Goal: Task Accomplishment & Management: Use online tool/utility

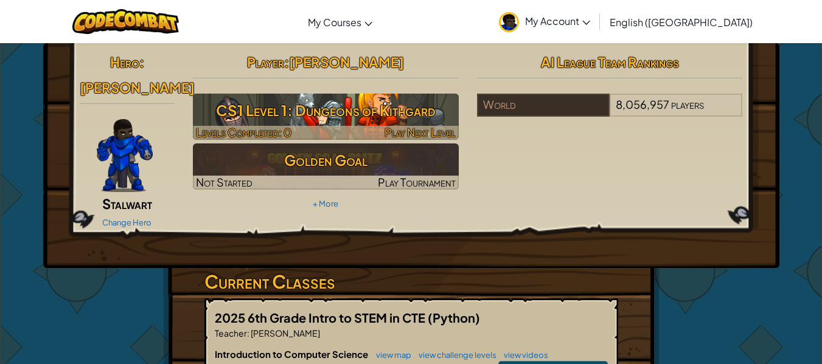
click at [404, 111] on h3 "CS1 Level 1: Dungeons of Kithgard" at bounding box center [326, 110] width 266 height 27
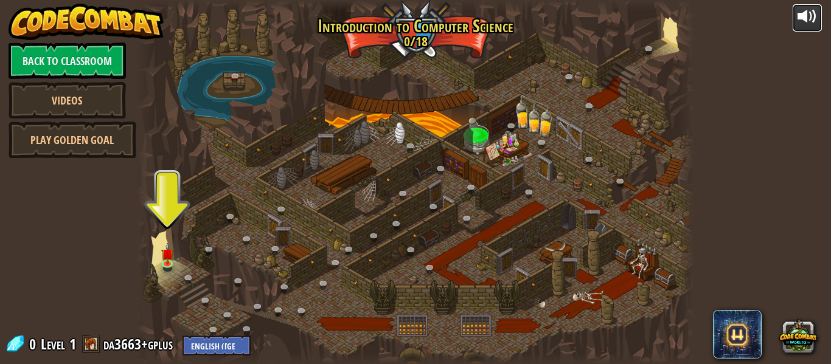
drag, startPoint x: 809, startPoint y: 11, endPoint x: 801, endPoint y: 10, distance: 7.9
click at [809, 11] on div at bounding box center [807, 16] width 19 height 19
click at [813, 15] on div at bounding box center [807, 16] width 19 height 19
click at [810, 16] on div at bounding box center [807, 16] width 19 height 19
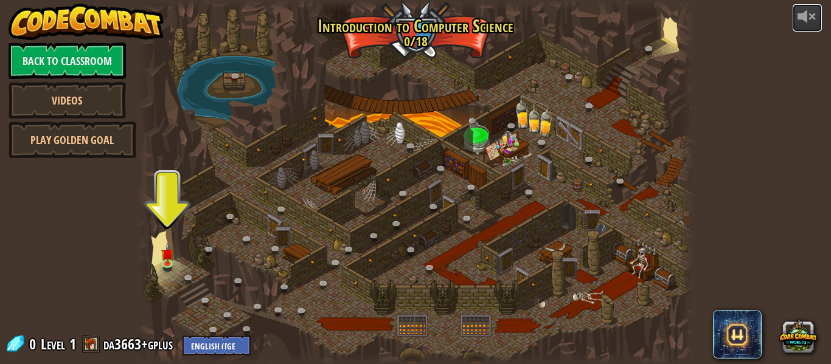
click at [810, 16] on div at bounding box center [807, 16] width 19 height 19
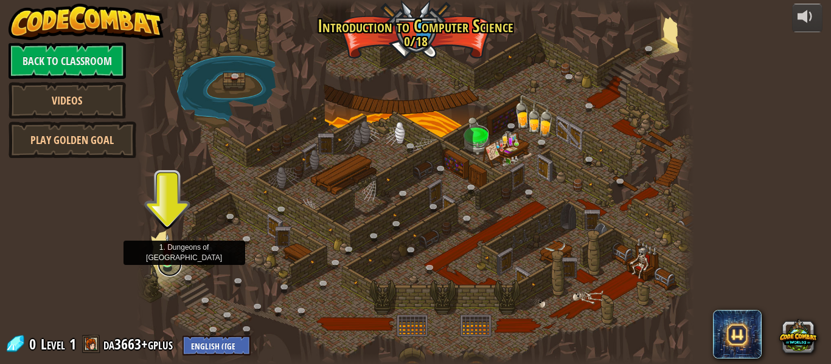
click at [179, 267] on link at bounding box center [170, 264] width 24 height 24
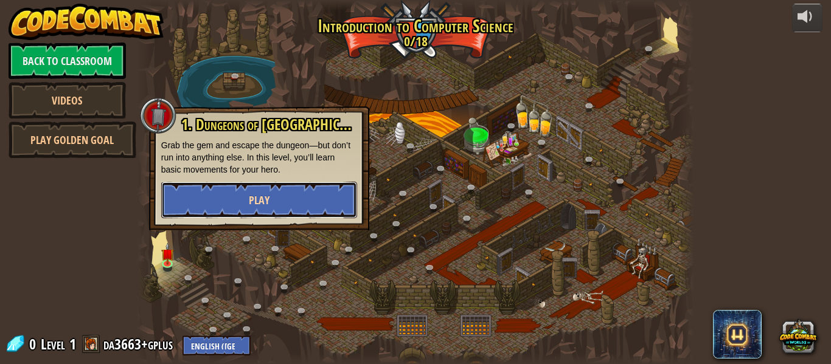
click at [274, 204] on button "Play" at bounding box center [259, 200] width 196 height 37
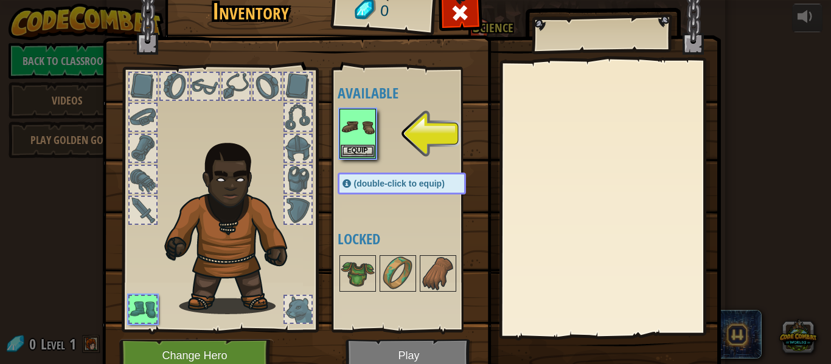
scroll to position [55, 0]
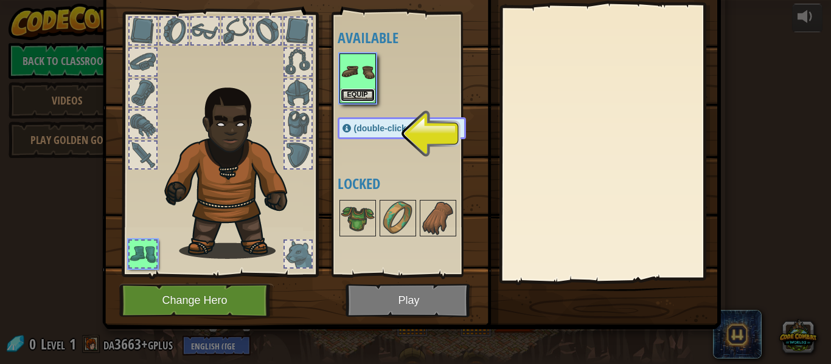
click at [350, 99] on button "Equip" at bounding box center [358, 95] width 34 height 13
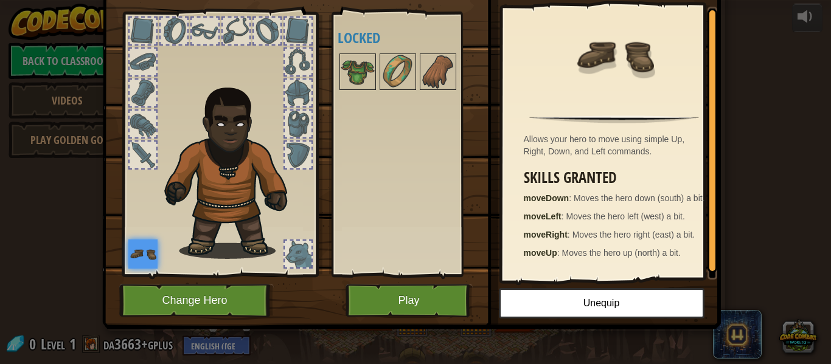
click at [43, 212] on div "Inventory 0 Available Equip (double-click to equip) Locked Simple Boots Allows …" at bounding box center [415, 182] width 831 height 364
click at [30, 226] on div "Inventory 0 Available Equip (double-click to equip) Locked Simple Boots Allows …" at bounding box center [415, 182] width 831 height 364
drag, startPoint x: 30, startPoint y: 226, endPoint x: 140, endPoint y: 215, distance: 110.0
click at [108, 224] on div "Inventory 0 Available Equip (double-click to equip) Locked Simple Boots Allows …" at bounding box center [415, 182] width 831 height 364
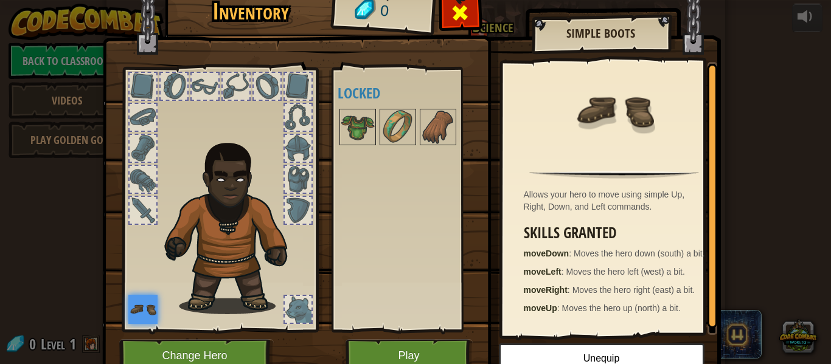
click at [462, 24] on div at bounding box center [460, 16] width 38 height 38
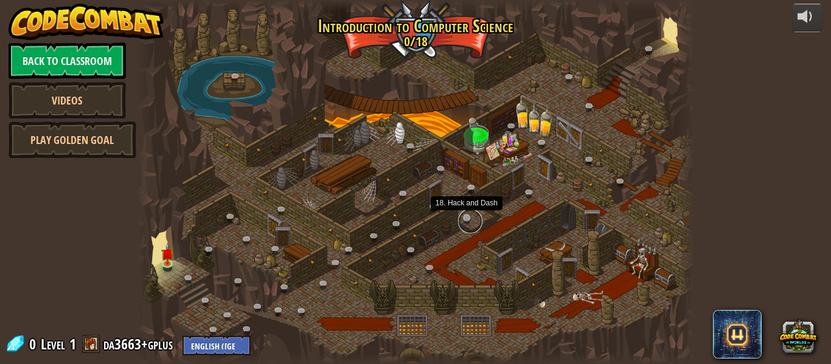
click at [468, 218] on link at bounding box center [470, 221] width 24 height 24
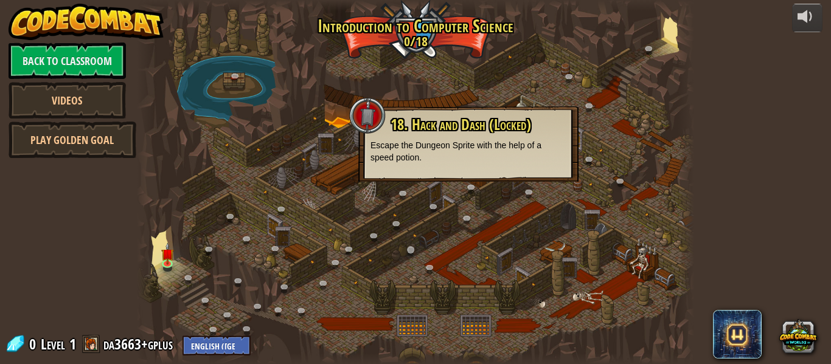
drag, startPoint x: 416, startPoint y: 224, endPoint x: 420, endPoint y: 249, distance: 25.3
click at [420, 249] on div "25. Kithgard Gates (Locked) Escape the Kithgard dungeons, and don't let the gua…" at bounding box center [415, 182] width 557 height 364
click at [308, 248] on div at bounding box center [415, 182] width 557 height 364
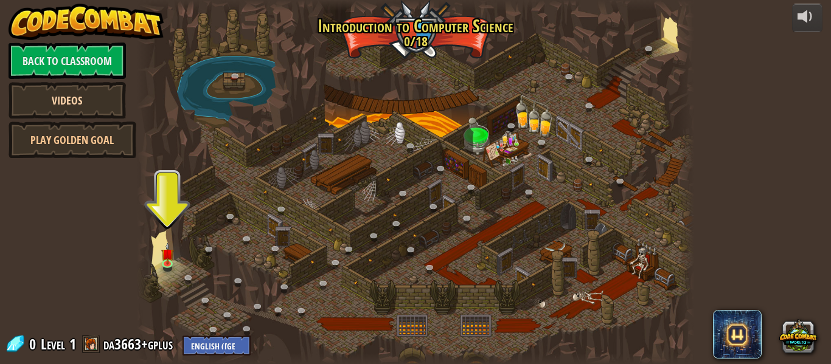
click at [86, 94] on link "Videos" at bounding box center [67, 100] width 117 height 37
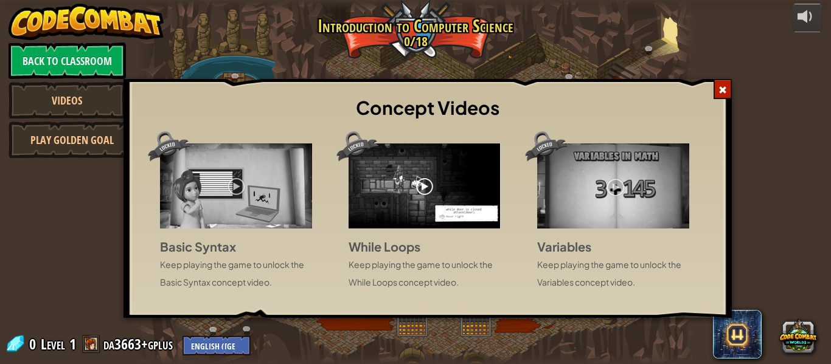
click at [726, 91] on span at bounding box center [722, 90] width 9 height 9
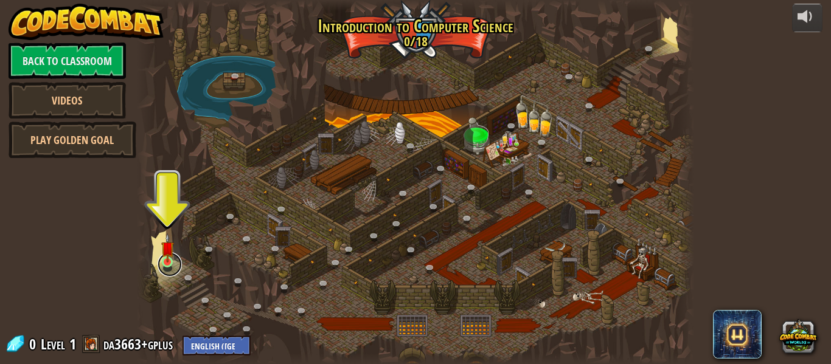
click at [175, 261] on link at bounding box center [170, 264] width 24 height 24
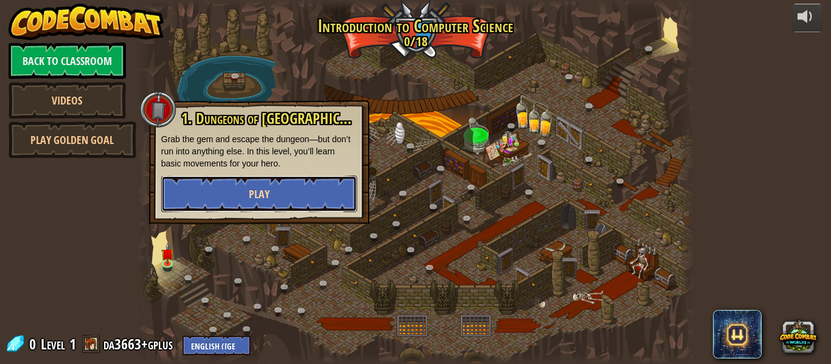
click at [257, 193] on span "Play" at bounding box center [259, 194] width 21 height 15
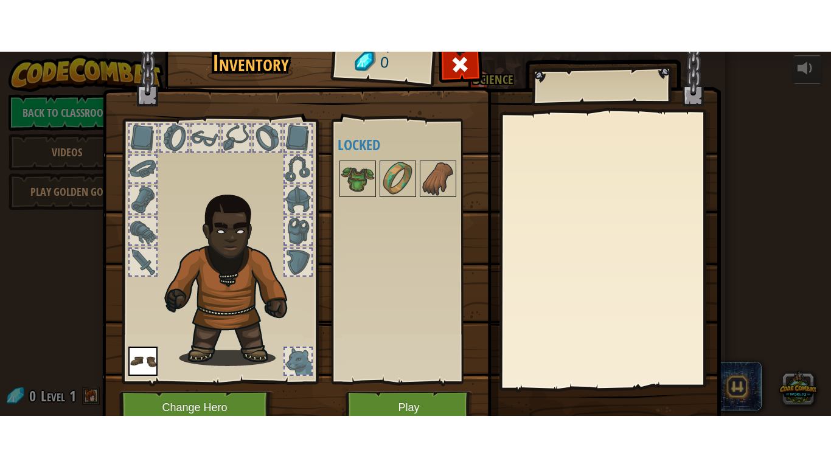
scroll to position [55, 0]
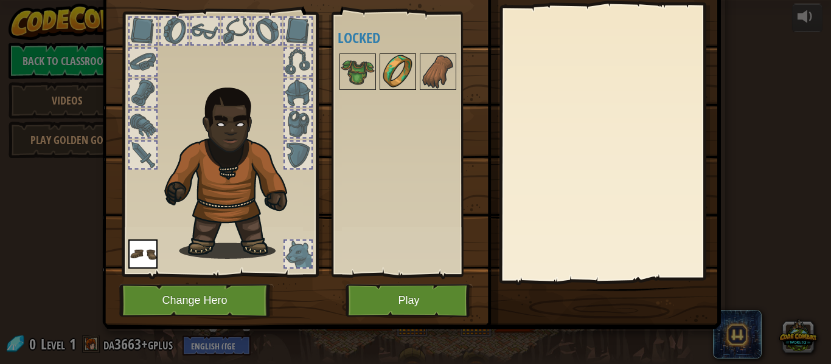
click at [390, 75] on img at bounding box center [398, 72] width 34 height 34
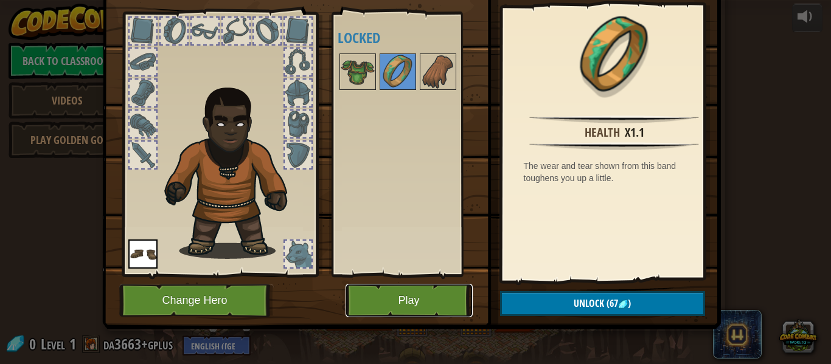
click at [408, 292] on button "Play" at bounding box center [409, 300] width 127 height 33
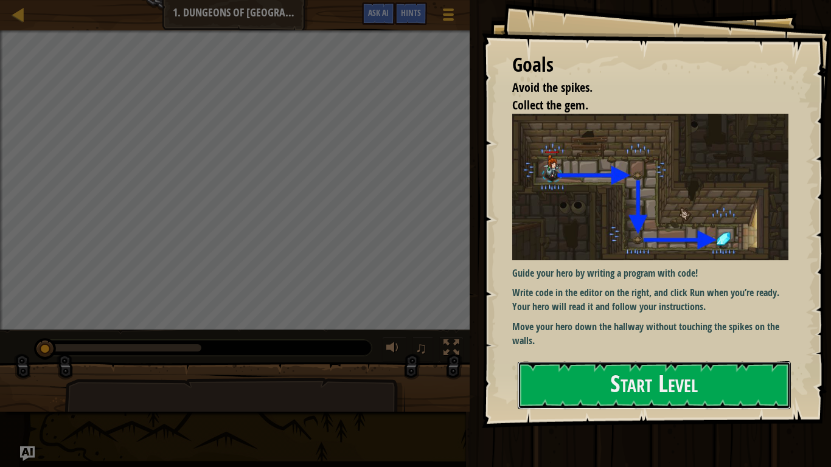
drag, startPoint x: 658, startPoint y: 385, endPoint x: 655, endPoint y: 439, distance: 54.2
click at [655, 364] on div "Start Level" at bounding box center [654, 385] width 273 height 49
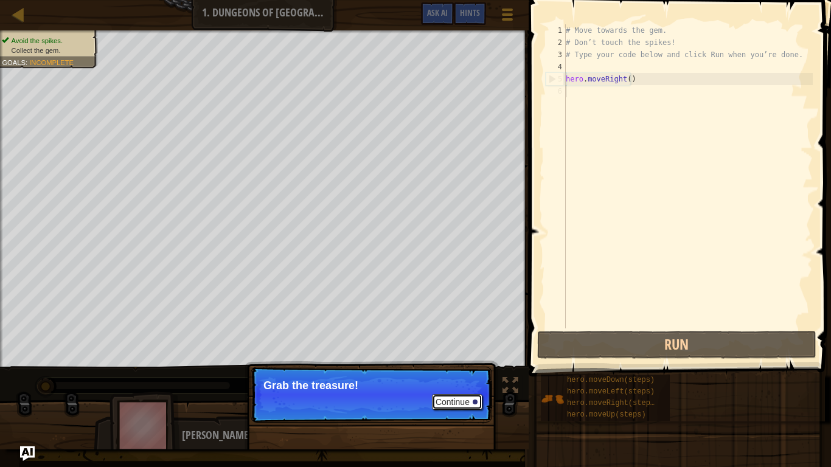
click at [473, 364] on button "Continue" at bounding box center [457, 402] width 50 height 16
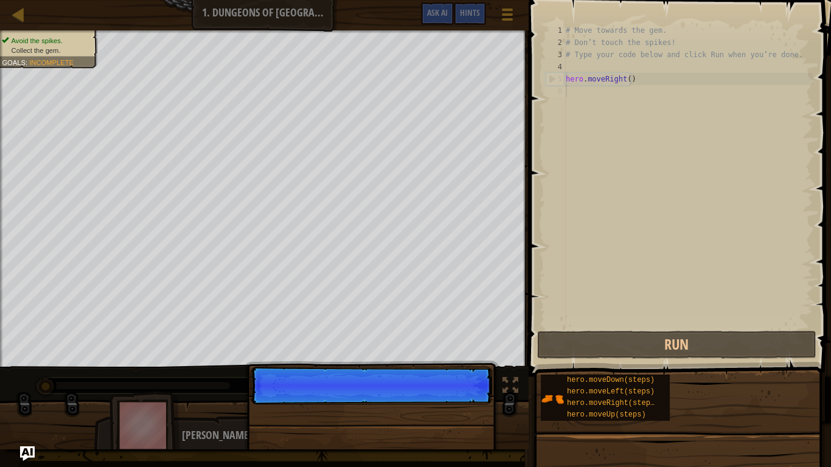
scroll to position [5, 0]
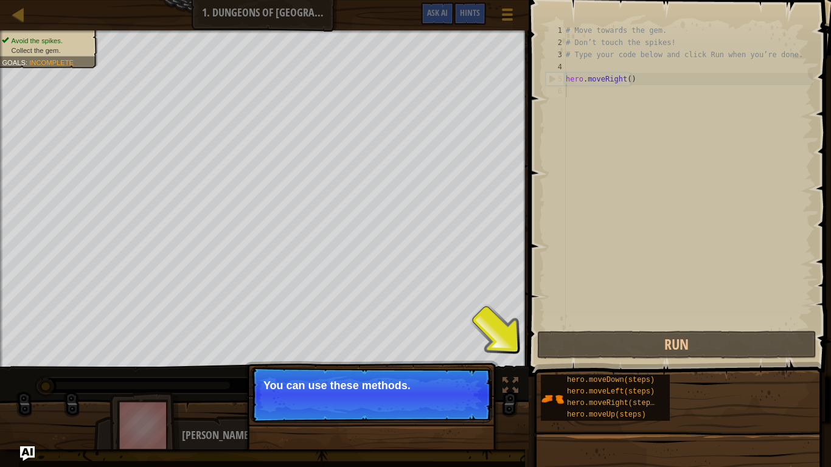
click at [481, 364] on p "Continue You can use these methods." at bounding box center [372, 395] width 242 height 56
click at [456, 364] on button "Continue" at bounding box center [457, 402] width 50 height 16
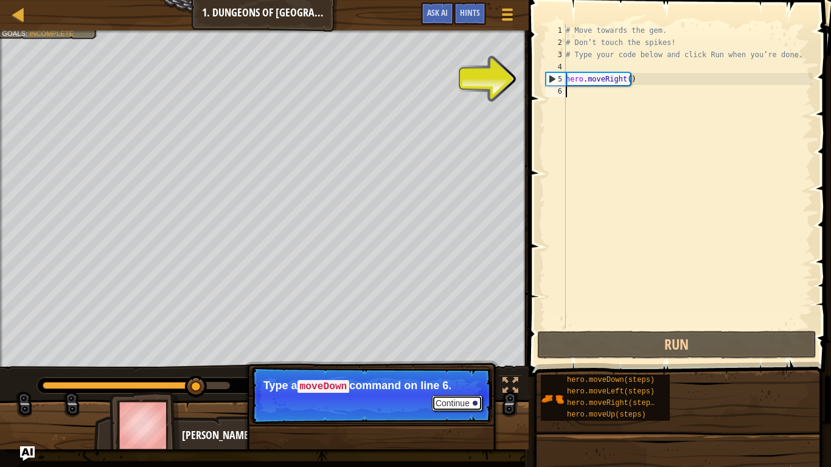
click at [451, 364] on button "Continue" at bounding box center [457, 403] width 50 height 16
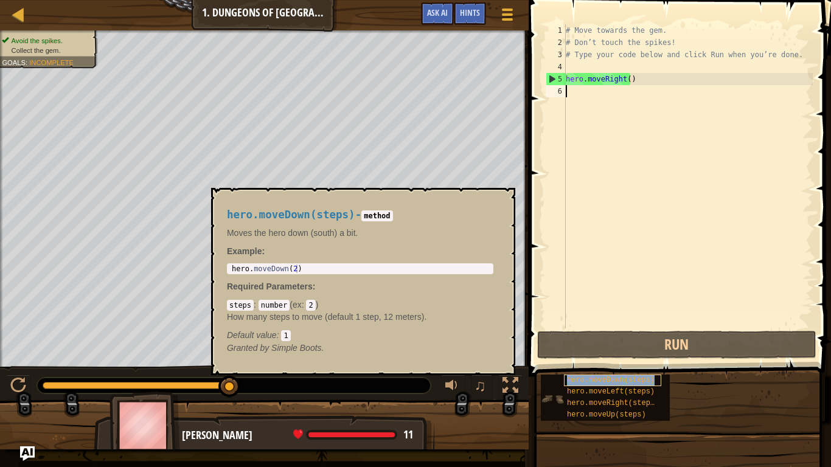
click at [633, 364] on span "hero.moveDown(steps)" at bounding box center [611, 380] width 88 height 9
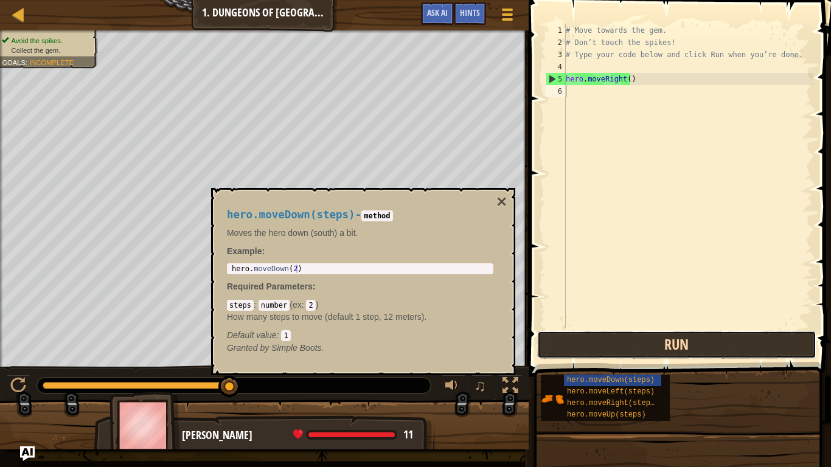
click at [662, 346] on button "Run" at bounding box center [676, 345] width 279 height 28
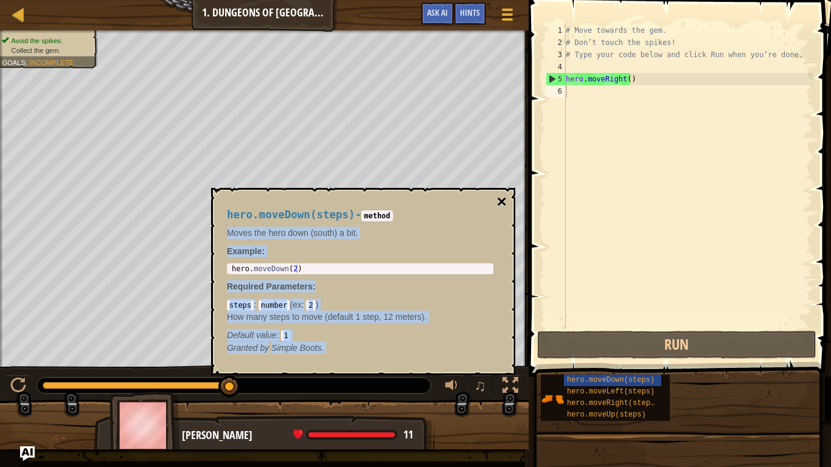
click at [499, 207] on div "hero.moveDown(steps) - method Moves the hero down (south) a bit. Example : 1 he…" at bounding box center [363, 281] width 304 height 187
click at [499, 207] on button "×" at bounding box center [502, 201] width 10 height 17
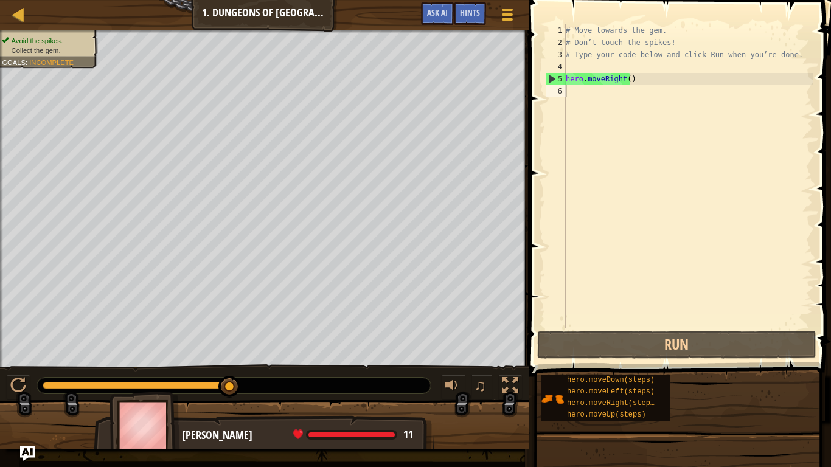
click at [645, 88] on div "# Move towards the gem. # Don’t touch the spikes! # Type your code below and cl…" at bounding box center [687, 188] width 249 height 329
click at [660, 82] on div "# Move towards the gem. # Don’t touch the spikes! # Type your code below and cl…" at bounding box center [687, 188] width 249 height 329
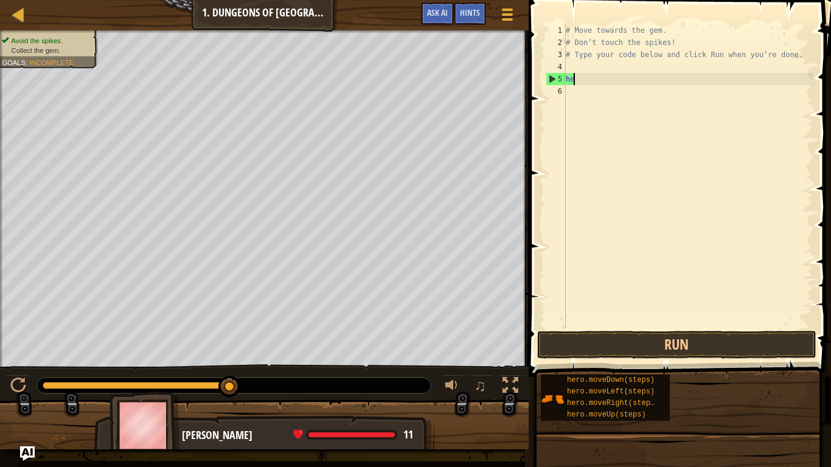
type textarea "h"
click at [593, 65] on div "# Move towards the gem. # Don’t touch the spikes! # Type your code below and cl…" at bounding box center [687, 188] width 249 height 329
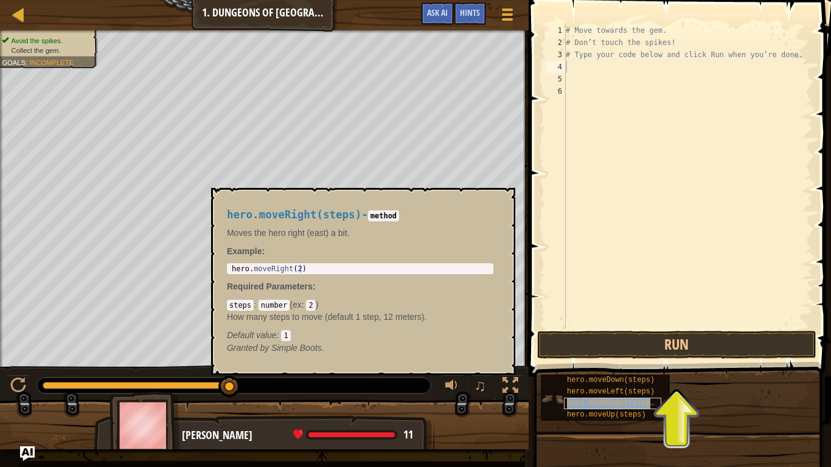
click at [642, 364] on span "hero.moveRight(steps)" at bounding box center [613, 403] width 92 height 9
click at [645, 364] on span "hero.moveRight(steps)" at bounding box center [613, 403] width 92 height 9
type textarea "hero.moveRight(steps)"
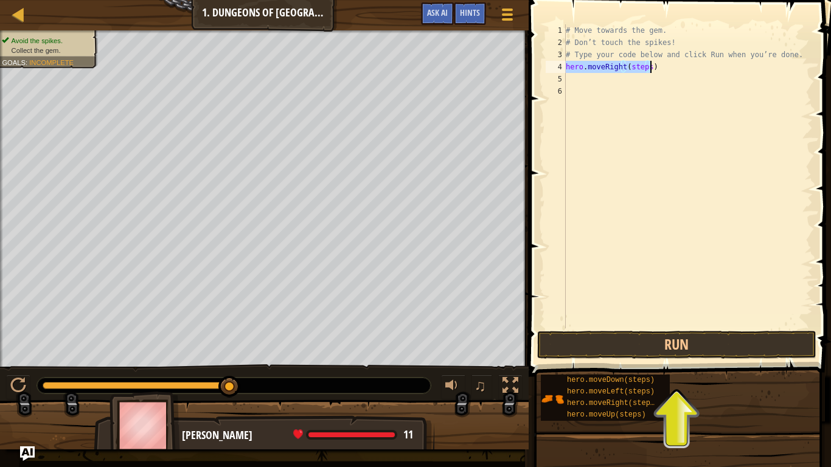
drag, startPoint x: 698, startPoint y: 192, endPoint x: 700, endPoint y: 199, distance: 6.9
click at [699, 198] on div "# Move towards the gem. # Don’t touch the spikes! # Type your code below and cl…" at bounding box center [687, 188] width 249 height 329
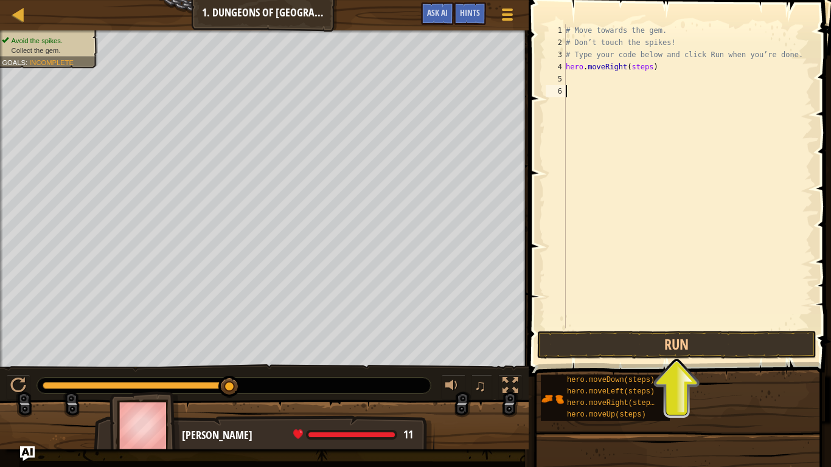
click at [582, 86] on div "# Move towards the gem. # Don’t touch the spikes! # Type your code below and cl…" at bounding box center [687, 188] width 249 height 329
click at [587, 79] on div "# Move towards the gem. # Don’t touch the spikes! # Type your code below and cl…" at bounding box center [687, 188] width 249 height 329
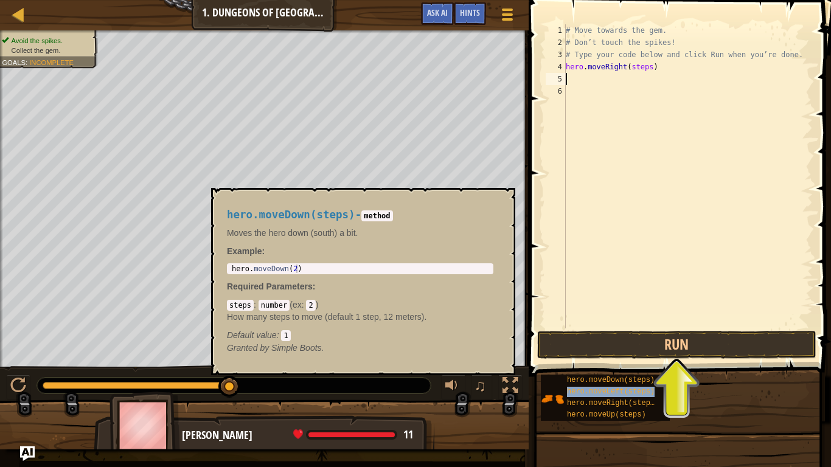
type textarea "hero.moveLeft(steps)"
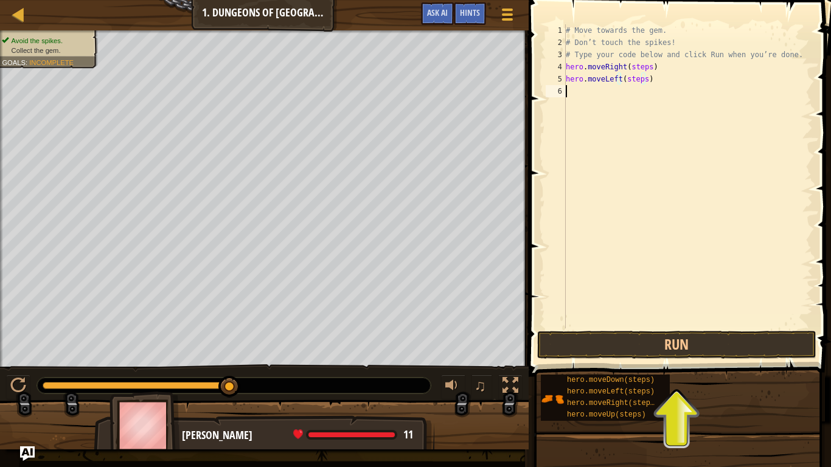
drag, startPoint x: 642, startPoint y: 145, endPoint x: 641, endPoint y: 161, distance: 16.4
click at [641, 150] on div "# Move towards the gem. # Don’t touch the spikes! # Type your code below and cl…" at bounding box center [687, 188] width 249 height 329
click at [662, 344] on button "Run" at bounding box center [676, 345] width 279 height 28
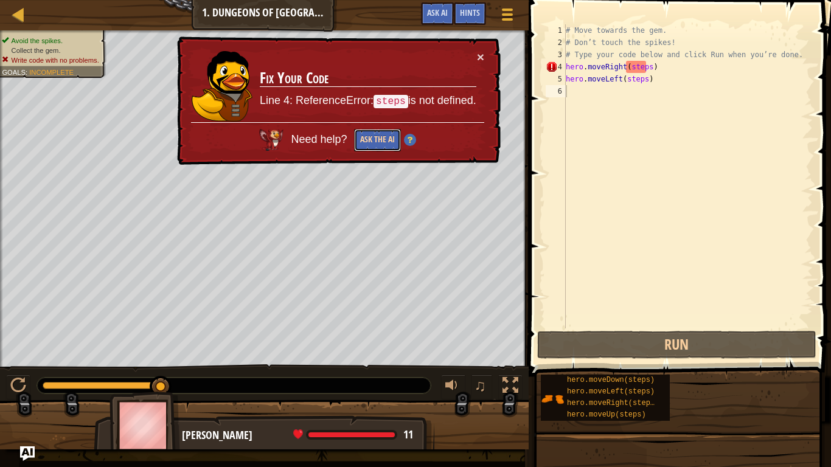
click at [386, 144] on button "Ask the AI" at bounding box center [377, 140] width 47 height 23
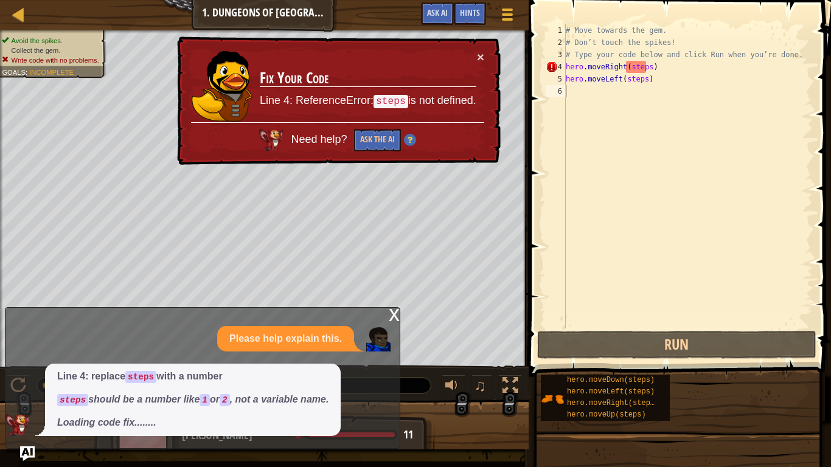
click at [476, 54] on td "Fix Your Code Line 4: ReferenceError: steps is not defined." at bounding box center [368, 86] width 218 height 72
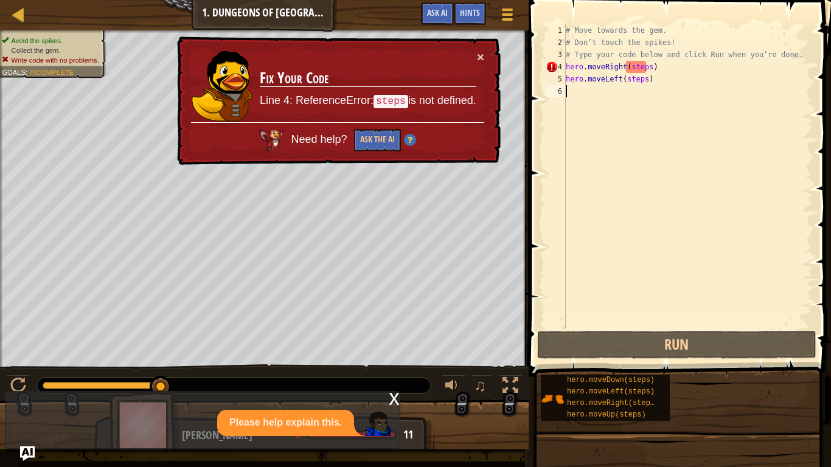
click at [476, 55] on td "Fix Your Code Line 4: ReferenceError: steps is not defined." at bounding box center [368, 86] width 218 height 72
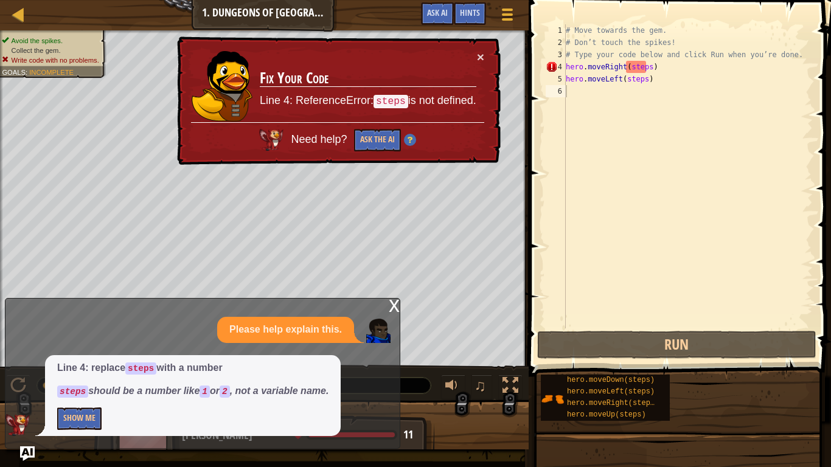
click at [476, 57] on td "Fix Your Code Line 4: ReferenceError: steps is not defined." at bounding box center [368, 86] width 218 height 72
click at [476, 58] on div "× Fix Your Code Line 4: ReferenceError: steps is not defined. Need help? Ask th…" at bounding box center [338, 101] width 326 height 129
click at [478, 58] on button "×" at bounding box center [480, 56] width 7 height 13
click at [69, 364] on button "Show Me" at bounding box center [79, 419] width 44 height 23
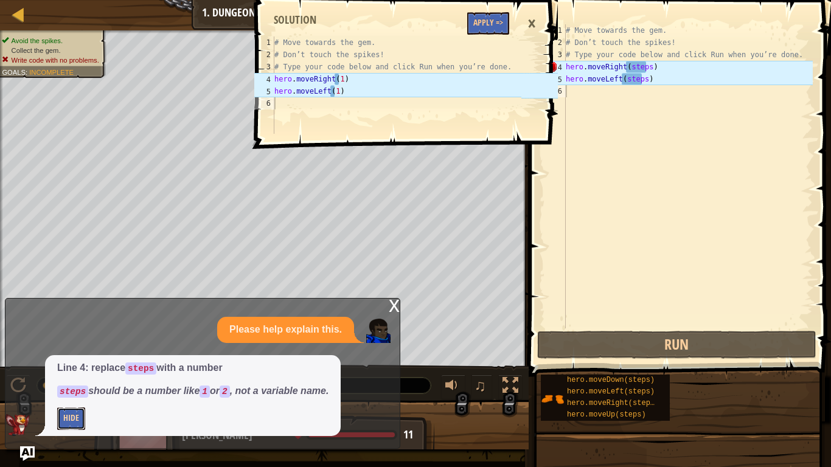
click at [71, 364] on button "Hide" at bounding box center [71, 419] width 28 height 23
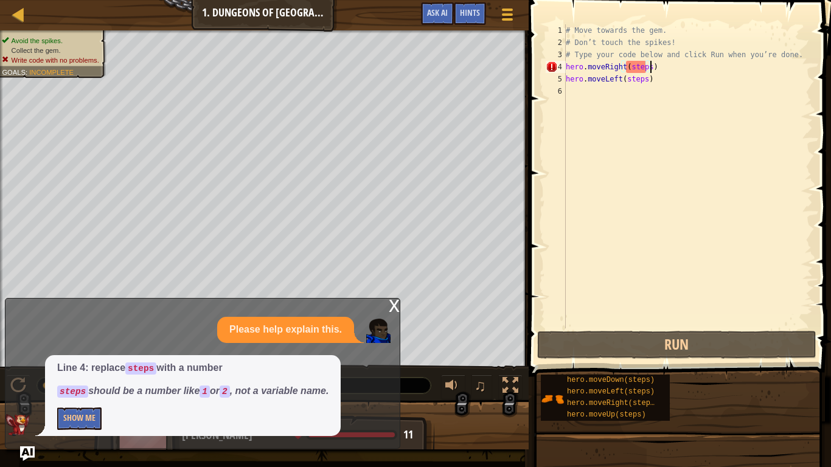
click at [697, 68] on div "# Move towards the gem. # Don’t touch the spikes! # Type your code below and cl…" at bounding box center [687, 188] width 249 height 329
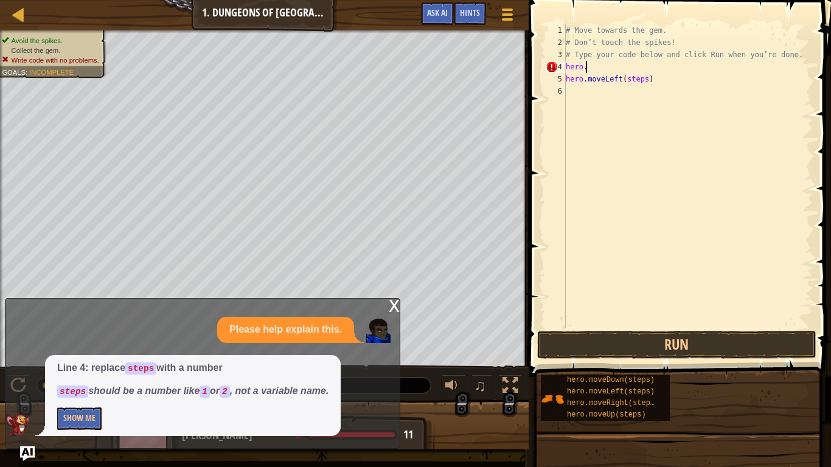
type textarea "h"
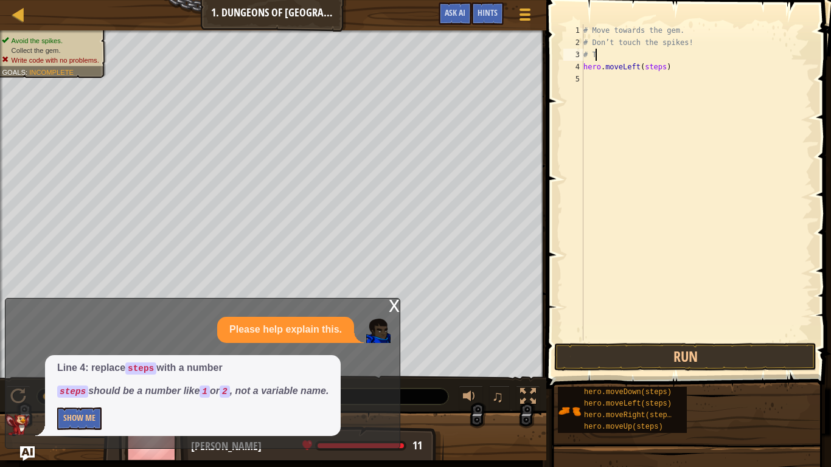
type textarea "#"
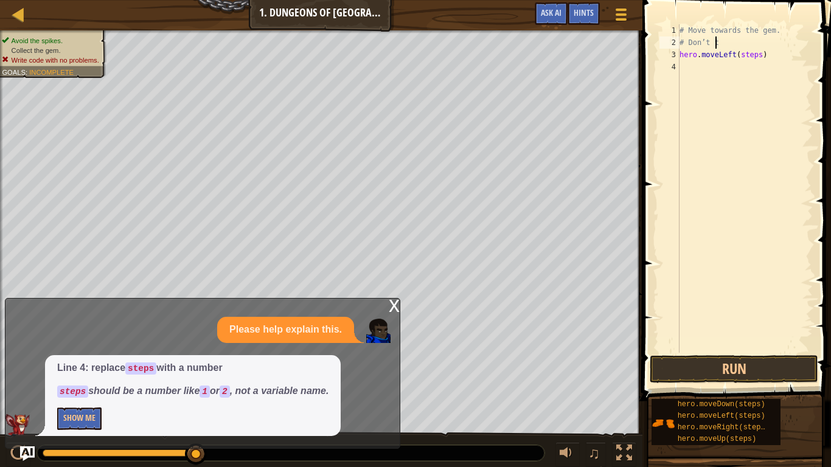
type textarea "#"
click at [768, 37] on div "hero . moveLeft ( steps )" at bounding box center [745, 200] width 136 height 353
type textarea "h"
click at [234, 364] on p "Show Me" at bounding box center [192, 419] width 271 height 23
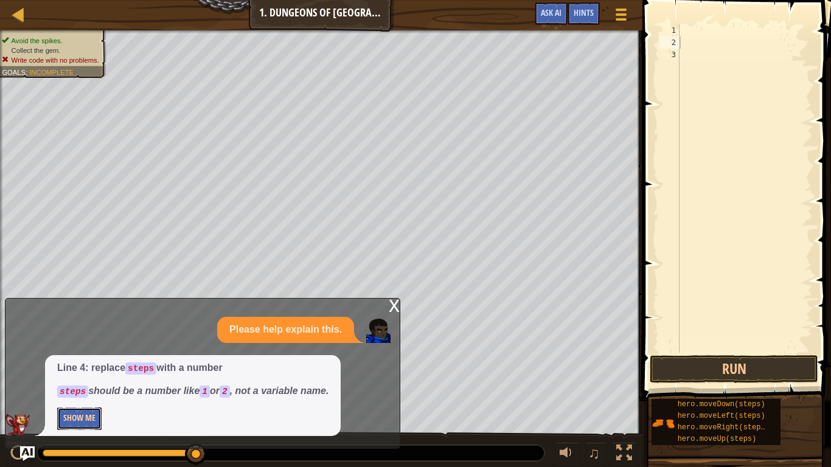
click at [71, 364] on button "Show Me" at bounding box center [79, 419] width 44 height 23
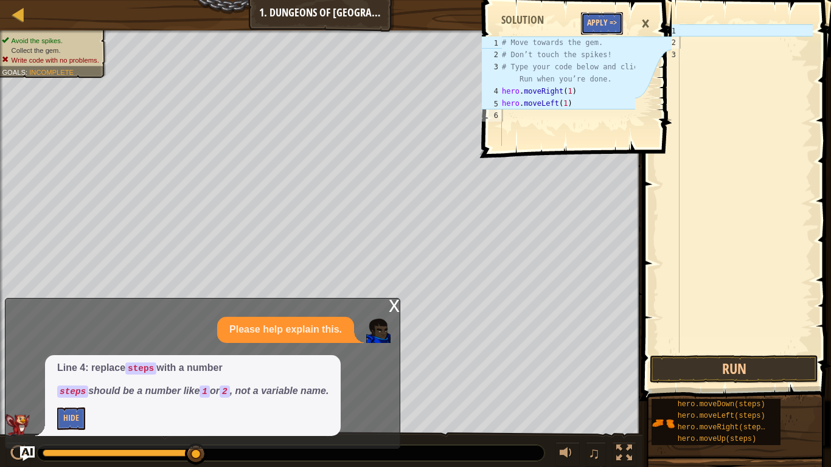
click at [600, 23] on button "Apply =>" at bounding box center [602, 23] width 42 height 23
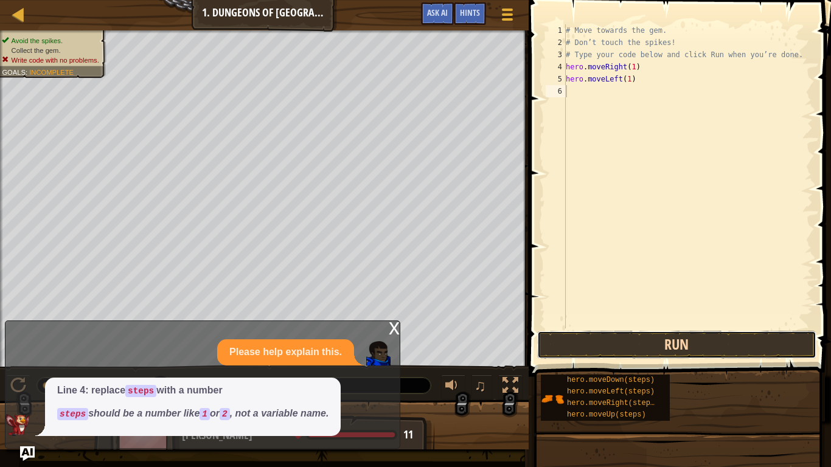
click at [683, 351] on button "Run" at bounding box center [676, 345] width 279 height 28
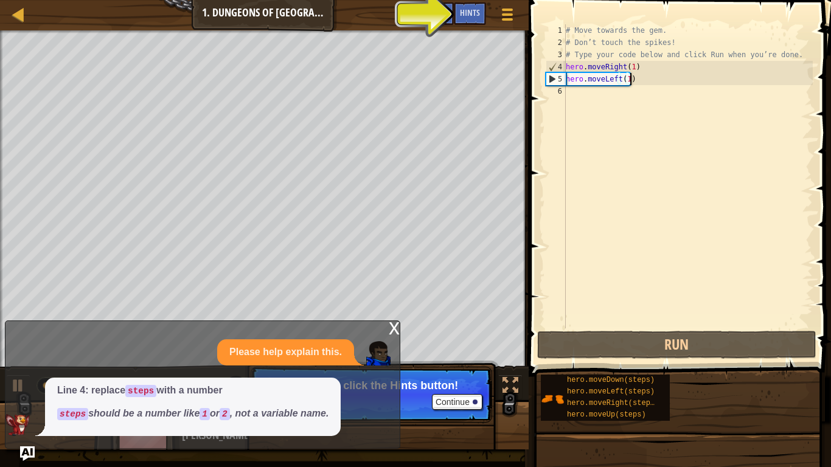
click at [649, 83] on div "# Move towards the gem. # Don’t touch the spikes! # Type your code below and cl…" at bounding box center [687, 188] width 249 height 329
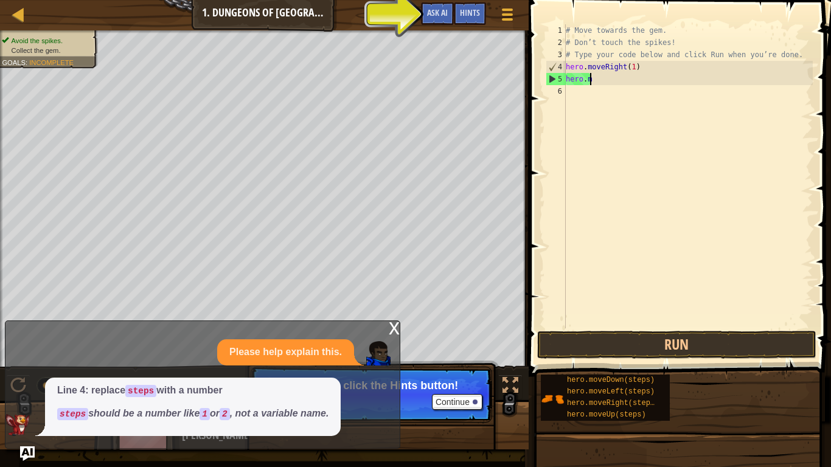
type textarea "h"
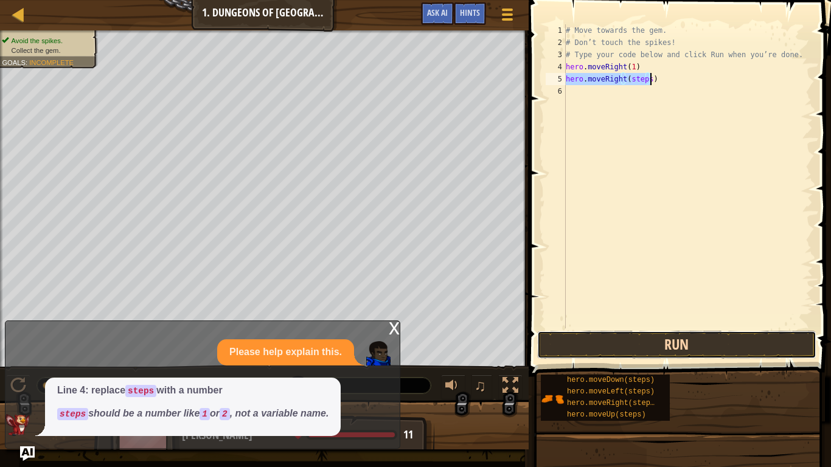
click at [657, 347] on button "Run" at bounding box center [676, 345] width 279 height 28
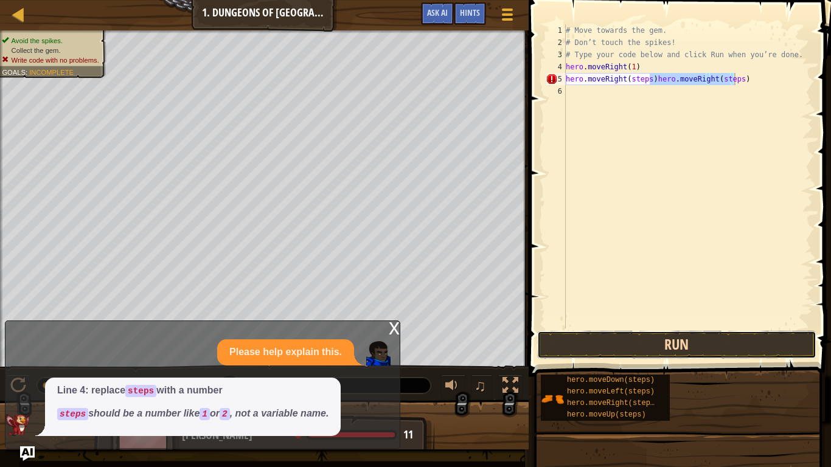
click at [661, 342] on button "Run" at bounding box center [676, 345] width 279 height 28
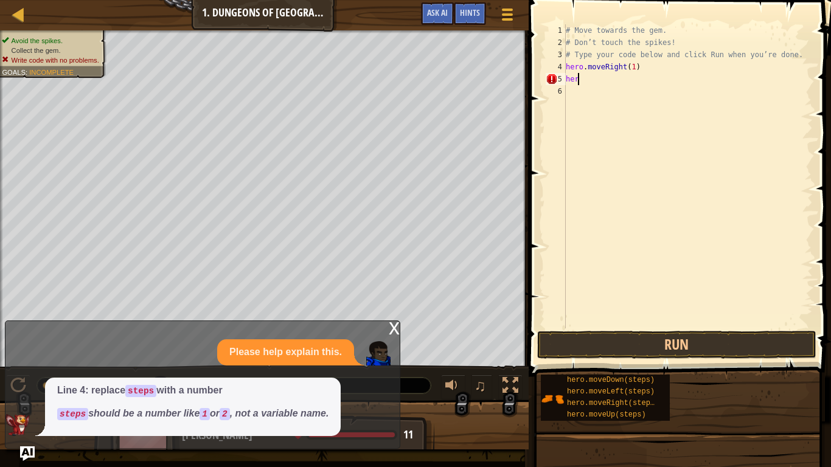
type textarea "h"
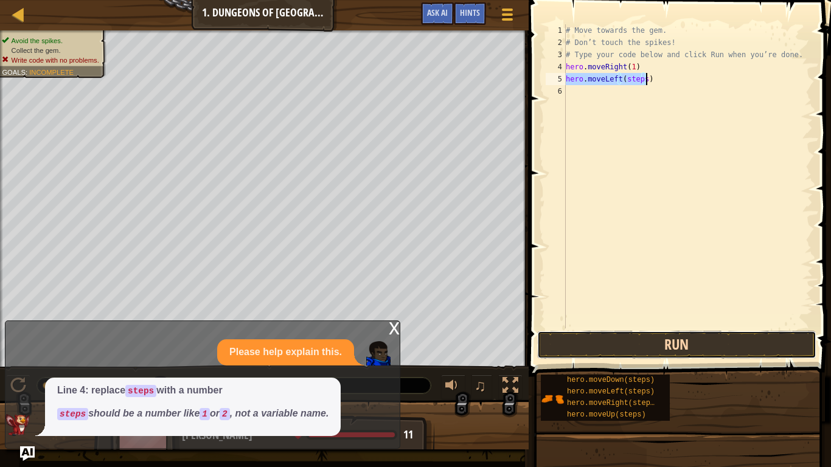
click at [681, 336] on button "Run" at bounding box center [676, 345] width 279 height 28
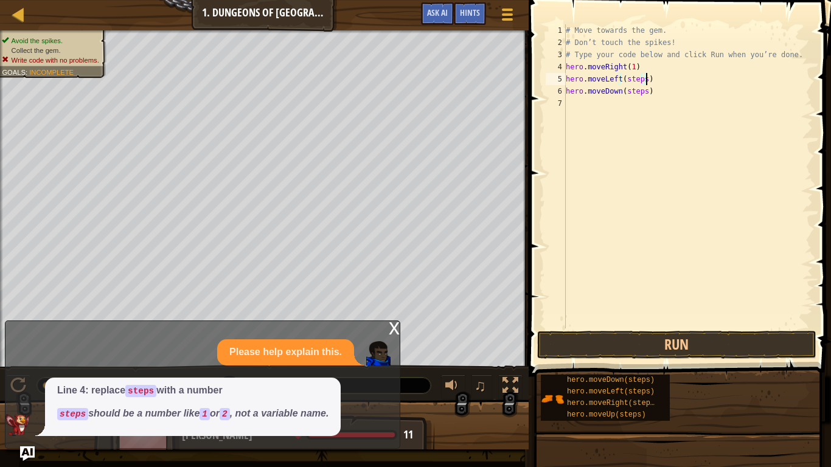
click at [675, 79] on div "# Move towards the gem. # Don’t touch the spikes! # Type your code below and cl…" at bounding box center [687, 188] width 249 height 329
type textarea "h"
click at [691, 86] on div "# Move towards the gem. # Don’t touch the spikes! # Type your code below and cl…" at bounding box center [687, 188] width 249 height 329
type textarea "h"
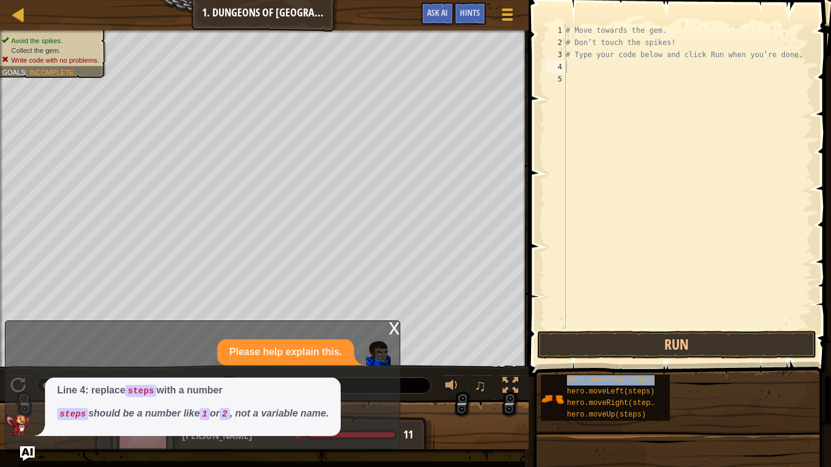
type textarea "hero.moveDown(steps)"
click at [686, 195] on div "# Move towards the gem. # Don’t touch the spikes! # Type your code below and cl…" at bounding box center [687, 188] width 249 height 329
click at [645, 65] on div "# Move towards the gem. # Don’t touch the spikes! # Type your code below and cl…" at bounding box center [687, 188] width 249 height 329
click at [642, 67] on div "# Move towards the gem. # Don’t touch the spikes! # Type your code below and cl…" at bounding box center [687, 188] width 249 height 329
type textarea "hero.moveDown(7)"
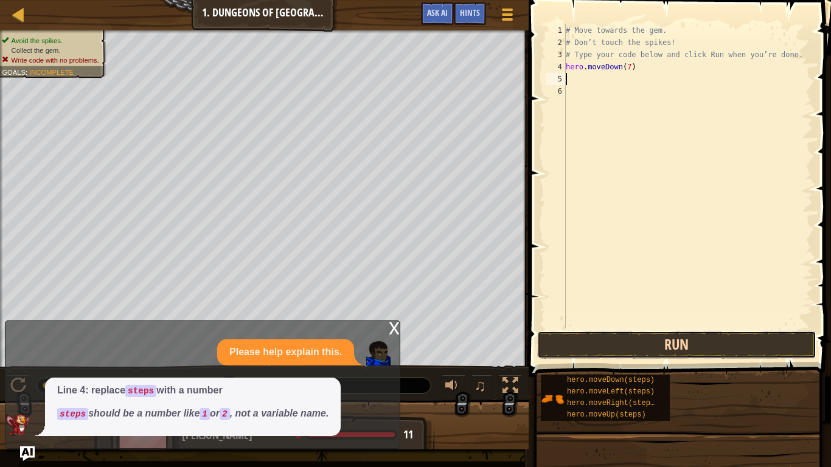
click at [681, 340] on button "Run" at bounding box center [676, 345] width 279 height 28
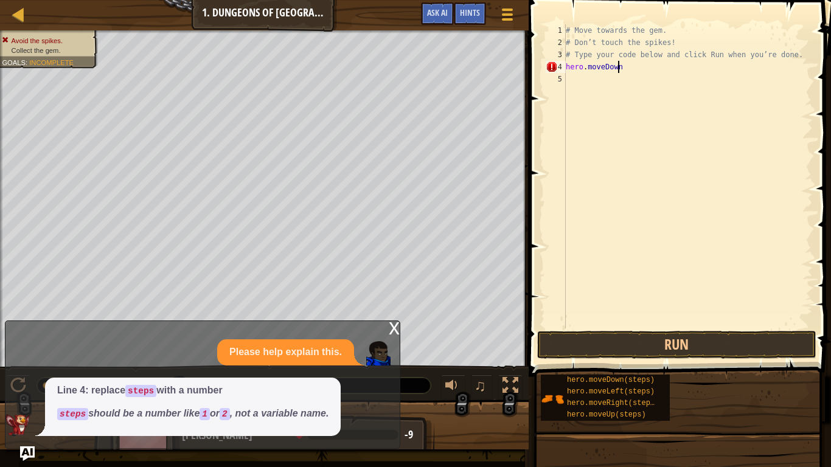
type textarea "h"
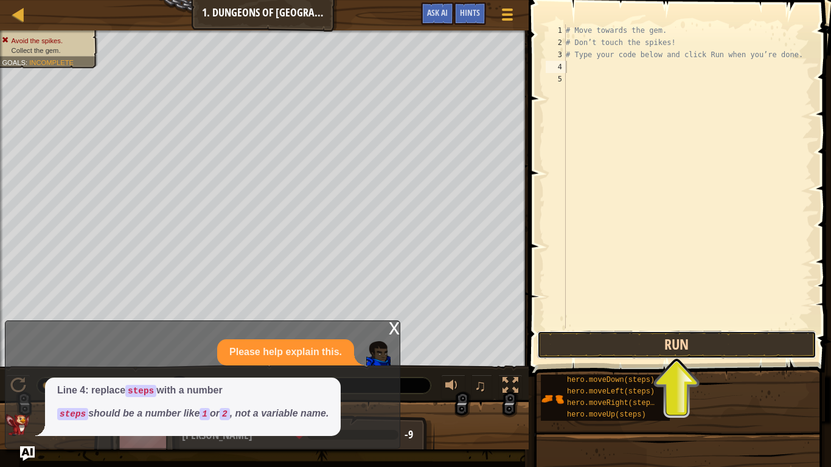
drag, startPoint x: 659, startPoint y: 358, endPoint x: 661, endPoint y: 344, distance: 13.5
click at [659, 356] on button "Run" at bounding box center [676, 345] width 279 height 28
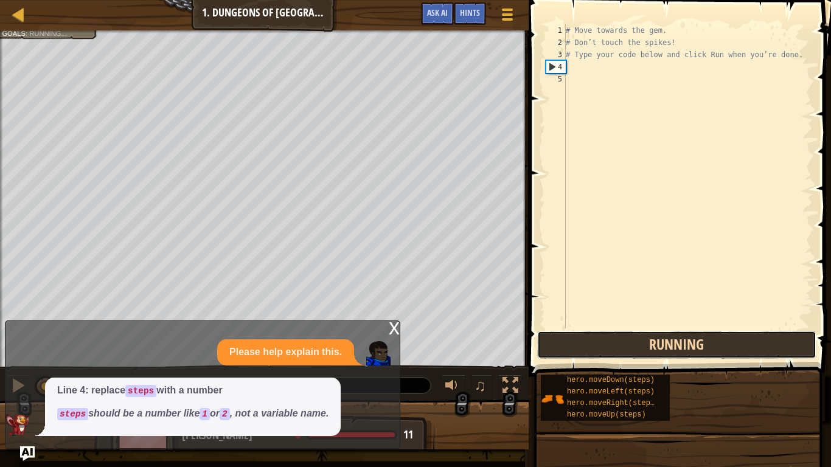
click at [661, 344] on button "Running" at bounding box center [676, 345] width 279 height 28
click at [662, 344] on button "Run" at bounding box center [676, 345] width 279 height 28
click at [664, 349] on button "Run" at bounding box center [676, 345] width 279 height 28
click at [666, 350] on button "Running" at bounding box center [676, 345] width 279 height 28
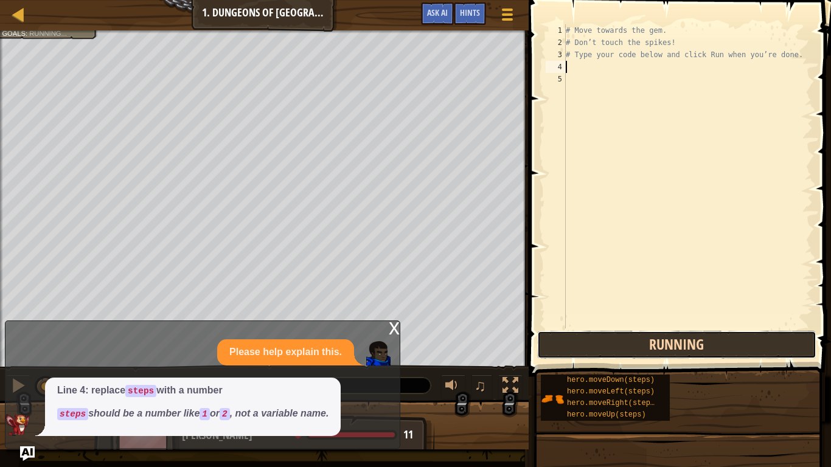
click at [666, 350] on button "Running" at bounding box center [676, 345] width 279 height 28
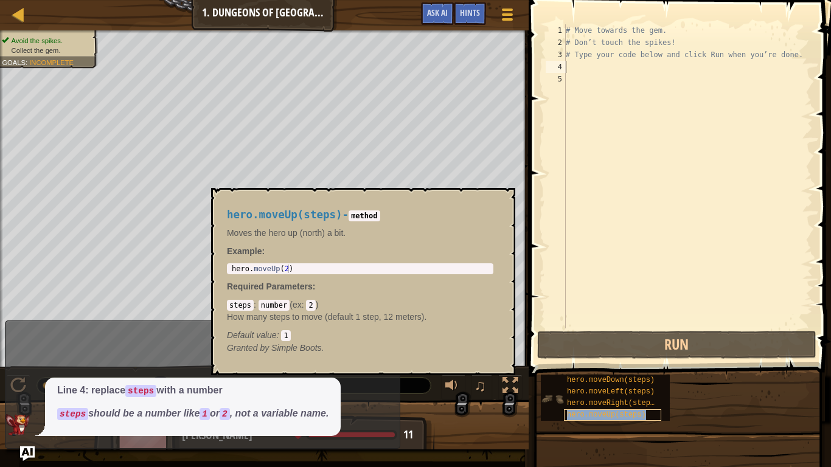
type textarea "hero.moveUp(steps)"
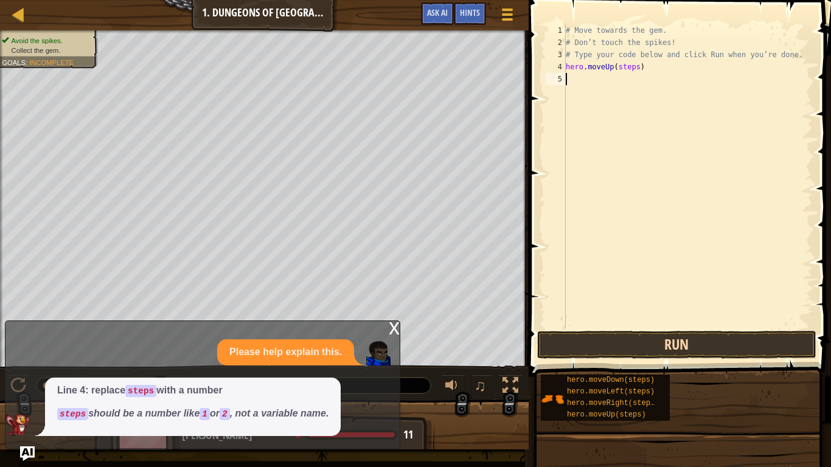
click at [684, 356] on div "hero.moveUp(steps) 1 2 3 4 5 # Move towards the gem. # Don’t touch the spikes! …" at bounding box center [678, 212] width 306 height 412
click at [688, 344] on button "Run" at bounding box center [676, 345] width 279 height 28
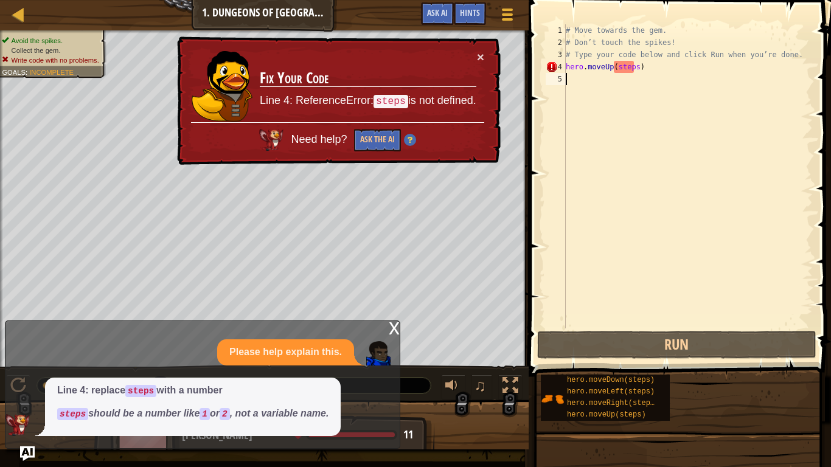
click at [339, 145] on div "Need help? Ask the AI" at bounding box center [337, 136] width 293 height 29
click at [369, 139] on button "Ask the AI" at bounding box center [377, 140] width 47 height 23
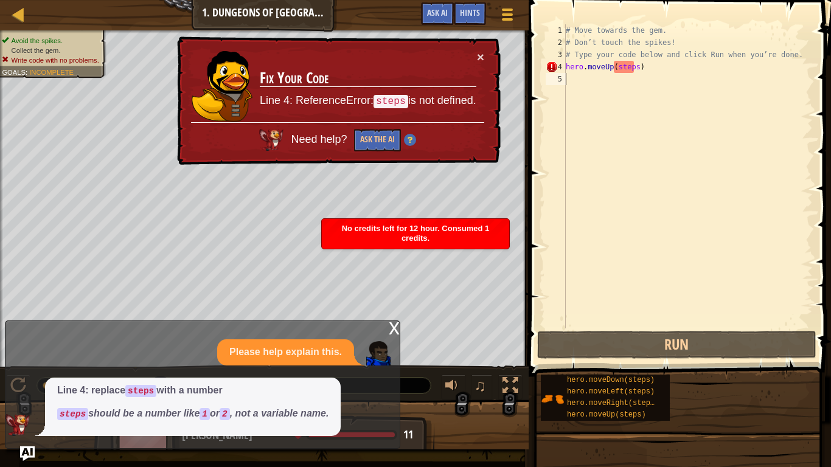
click at [487, 58] on div "× Fix Your Code Line 4: ReferenceError: steps is not defined. Need help? Ask th…" at bounding box center [338, 101] width 326 height 129
click at [482, 53] on button "×" at bounding box center [480, 56] width 7 height 13
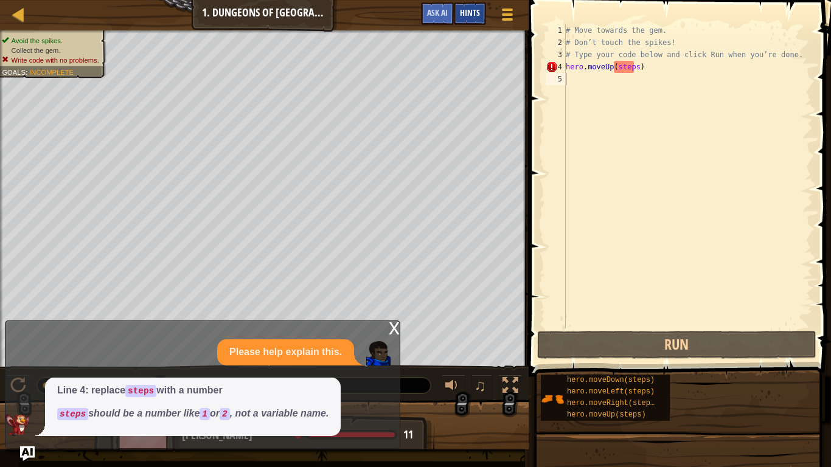
click at [475, 17] on span "Hints" at bounding box center [470, 13] width 20 height 12
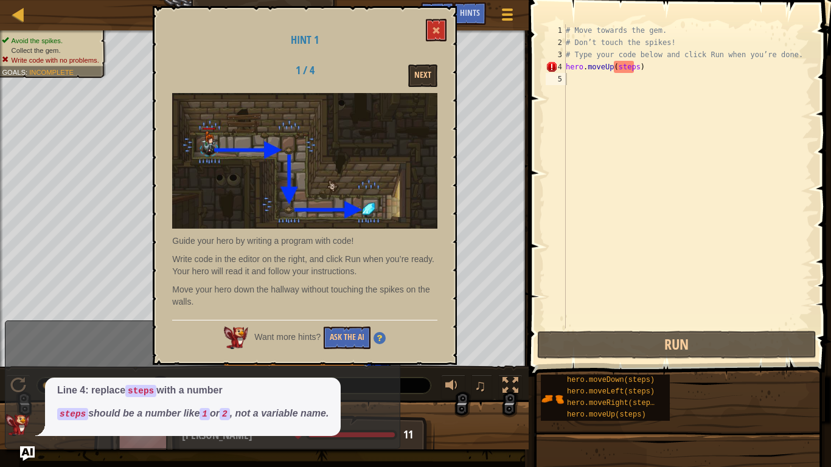
click at [437, 12] on div "Hint 1 1 / 4 Next Guide your hero by writing a program with code! Write code in…" at bounding box center [305, 185] width 304 height 359
click at [423, 36] on h1 "Hint 1" at bounding box center [304, 40] width 265 height 12
click at [424, 34] on h1 "Hint 1" at bounding box center [304, 40] width 265 height 12
click at [425, 33] on div "Hint 1 1 / 4 Next Guide your hero by writing a program with code! Write code in…" at bounding box center [305, 185] width 304 height 359
click at [431, 32] on div "Hint 1 1 / 4 Next Guide your hero by writing a program with code! Write code in…" at bounding box center [305, 185] width 304 height 359
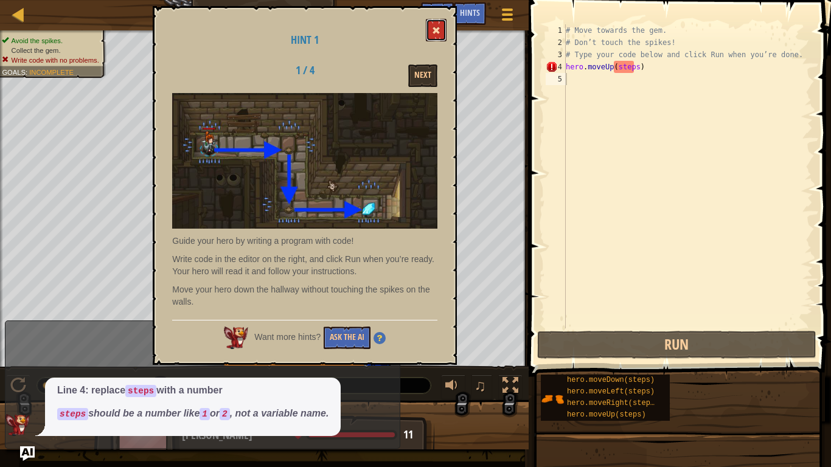
click at [433, 31] on button at bounding box center [436, 30] width 21 height 23
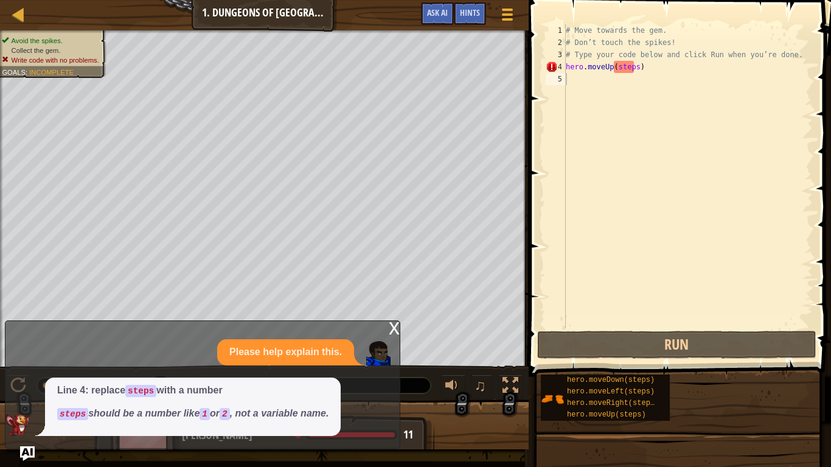
click at [433, 31] on div at bounding box center [264, 31] width 529 height 3
click at [706, 69] on div "# Move towards the gem. # Don’t touch the spikes! # Type your code below and cl…" at bounding box center [687, 188] width 249 height 329
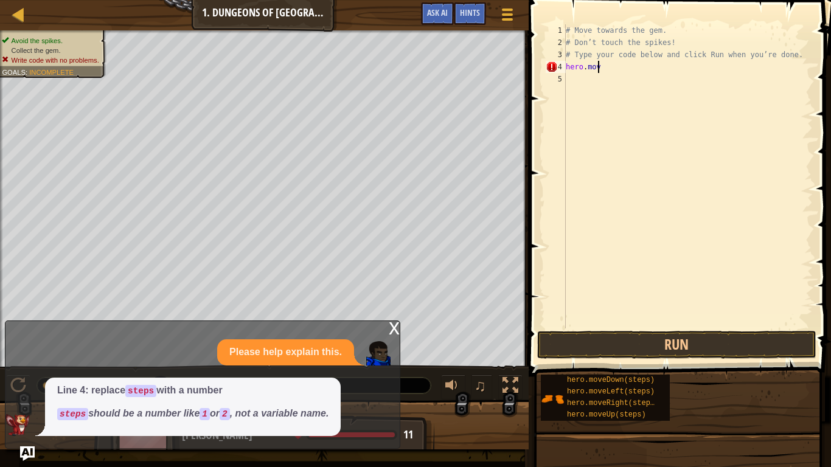
type textarea "h"
click at [646, 66] on div "# Move towards the gem. # Don’t touch the spikes! # Type your code below and cl…" at bounding box center [687, 176] width 249 height 304
click at [642, 69] on div "# Move towards the gem. # Don’t touch the spikes! # Type your code below and cl…" at bounding box center [687, 188] width 249 height 329
type textarea "hero.moveLeft(1)"
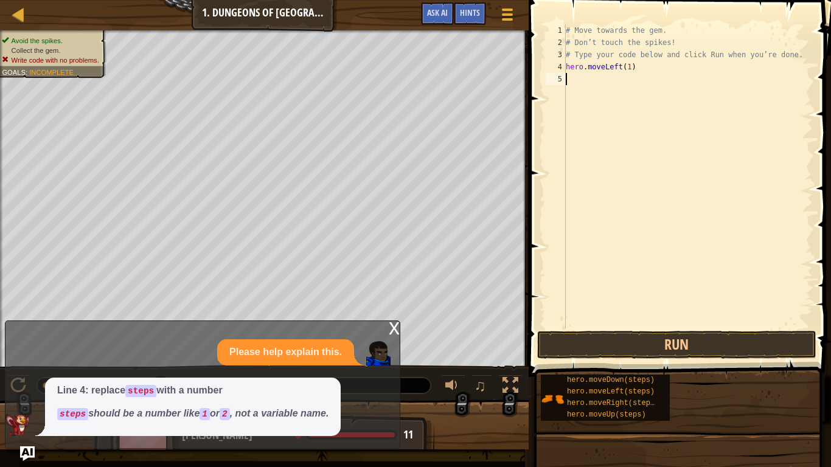
drag, startPoint x: 702, startPoint y: 94, endPoint x: 687, endPoint y: 86, distance: 16.3
click at [699, 91] on div "# Move towards the gem. # Don’t touch the spikes! # Type your code below and cl…" at bounding box center [687, 188] width 249 height 329
click at [642, 78] on div "# Move towards the gem. # Don’t touch the spikes! # Type your code below and cl…" at bounding box center [687, 188] width 249 height 329
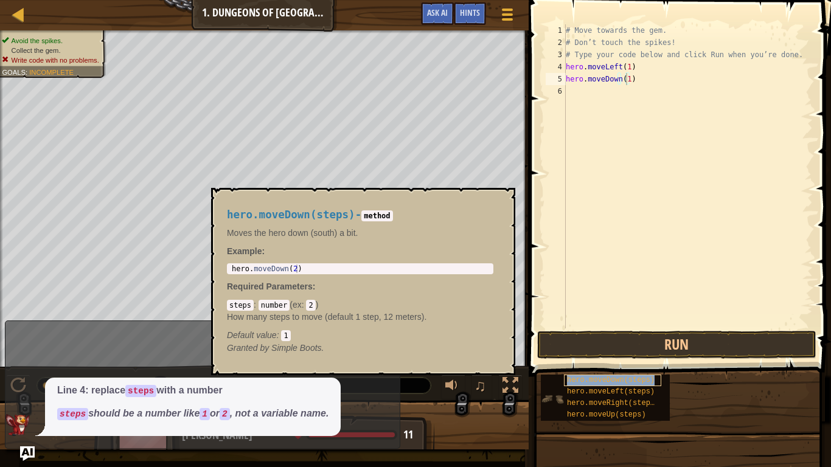
click at [647, 364] on div "hero.moveDown(steps)" at bounding box center [612, 381] width 97 height 12
click at [633, 364] on span "hero.moveUp(steps)" at bounding box center [606, 415] width 79 height 9
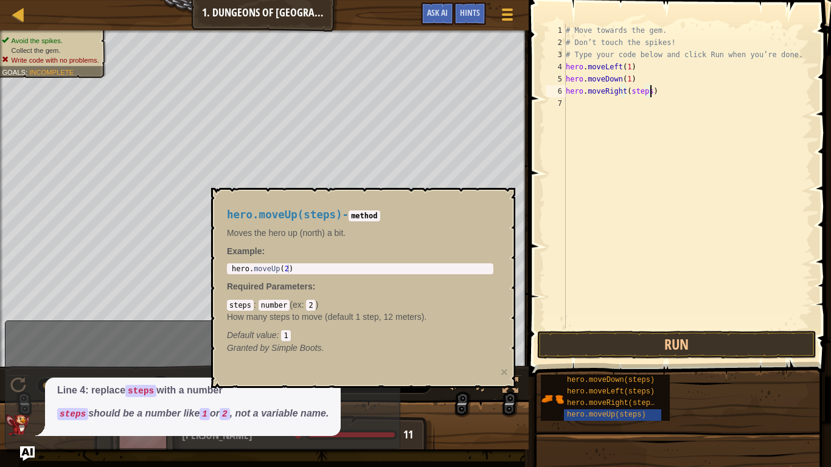
click at [649, 94] on div "# Move towards the gem. # Don’t touch the spikes! # Type your code below and cl…" at bounding box center [687, 188] width 249 height 329
click at [647, 95] on div "# Move towards the gem. # Don’t touch the spikes! # Type your code below and cl…" at bounding box center [687, 188] width 249 height 329
type textarea "hero.moveRight(1)"
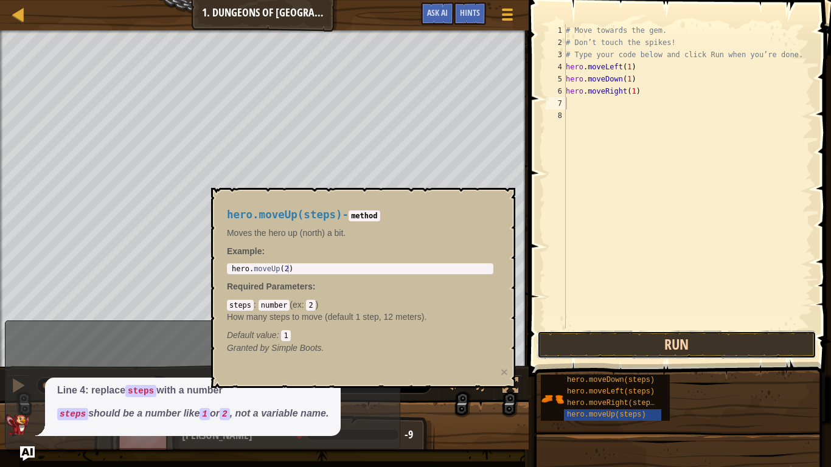
click at [729, 343] on button "Run" at bounding box center [676, 345] width 279 height 28
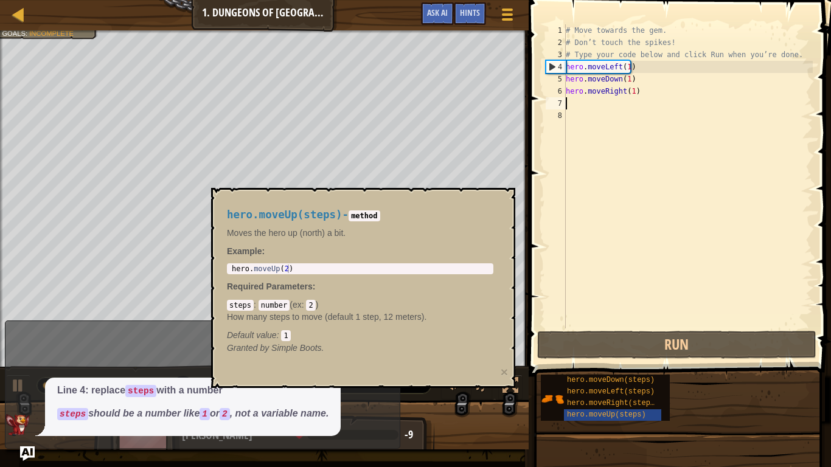
click at [446, 0] on body "Map Introduction to Computer Science 1. Dungeons of Kithgard Game Menu Done Hin…" at bounding box center [415, 0] width 831 height 0
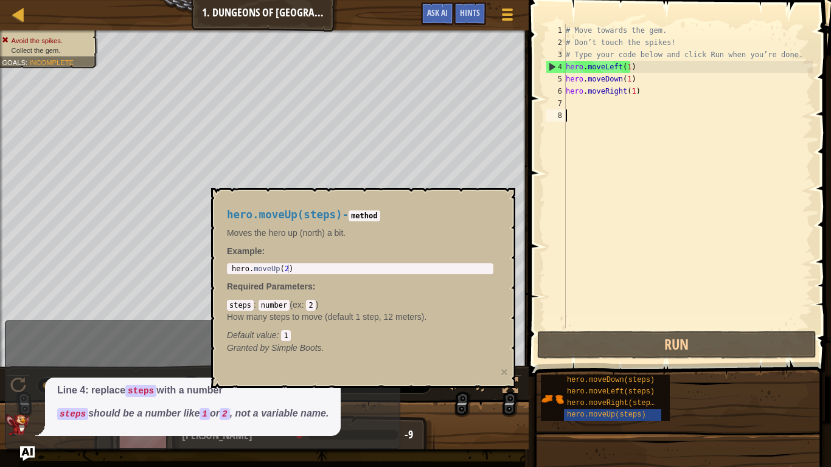
click at [351, 0] on body "Map Introduction to Computer Science 1. Dungeons of Kithgard Game Menu Done Hin…" at bounding box center [415, 0] width 831 height 0
click at [347, 233] on div "hero.moveUp(steps) - method Moves the hero up (north) a bit. Example : 1 hero .…" at bounding box center [359, 282] width 283 height 168
click at [55, 360] on div "Please help explain this." at bounding box center [199, 352] width 388 height 26
drag, startPoint x: 60, startPoint y: 358, endPoint x: 127, endPoint y: 352, distance: 67.1
click at [126, 353] on div "Please help explain this." at bounding box center [199, 352] width 388 height 26
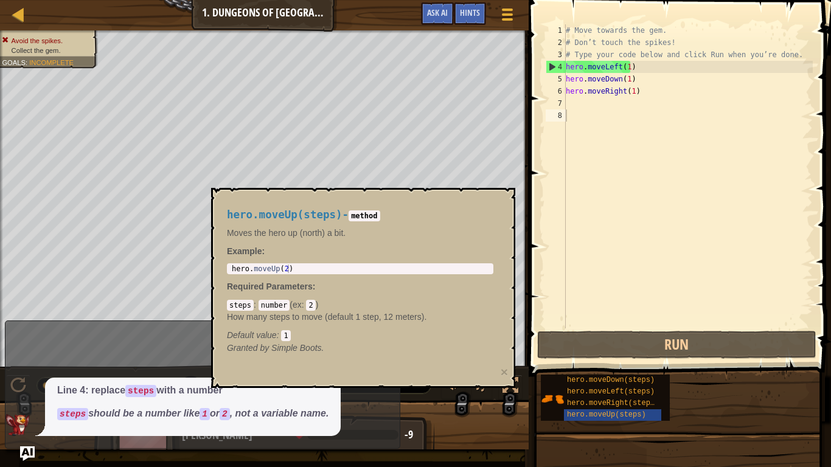
click at [131, 350] on div "Please help explain this." at bounding box center [199, 352] width 388 height 26
drag, startPoint x: 139, startPoint y: 345, endPoint x: 154, endPoint y: 336, distance: 17.2
click at [147, 339] on div "x Please help explain this. Line 4: replace steps with a number steps should be…" at bounding box center [202, 385] width 395 height 128
drag, startPoint x: 154, startPoint y: 336, endPoint x: 237, endPoint y: 311, distance: 86.8
click at [193, 329] on div "x Please help explain this. Line 4: replace steps with a number steps should be…" at bounding box center [202, 385] width 395 height 128
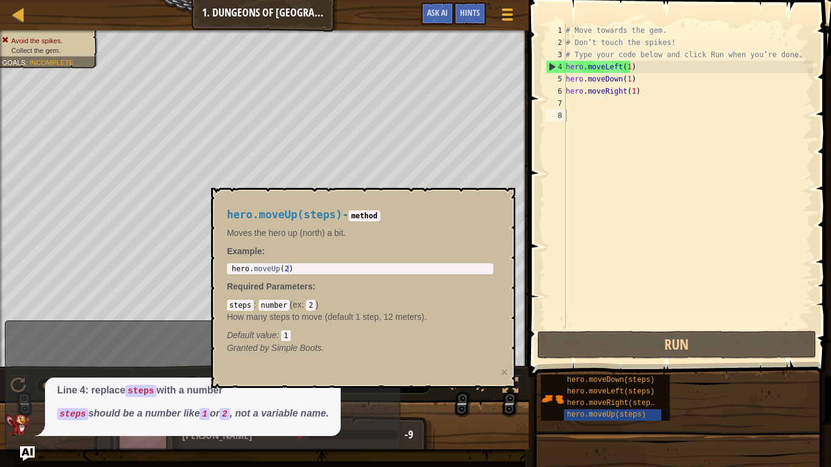
drag, startPoint x: 237, startPoint y: 311, endPoint x: 283, endPoint y: 302, distance: 47.2
click at [279, 302] on div "steps : number ( ex : 2 ) How many steps to move (default 1 step, 12 meters). D…" at bounding box center [360, 320] width 266 height 43
drag, startPoint x: 431, startPoint y: 315, endPoint x: 415, endPoint y: 305, distance: 18.3
click at [433, 314] on p "How many steps to move (default 1 step, 12 meters)." at bounding box center [360, 317] width 266 height 12
drag, startPoint x: 415, startPoint y: 305, endPoint x: 426, endPoint y: 283, distance: 25.0
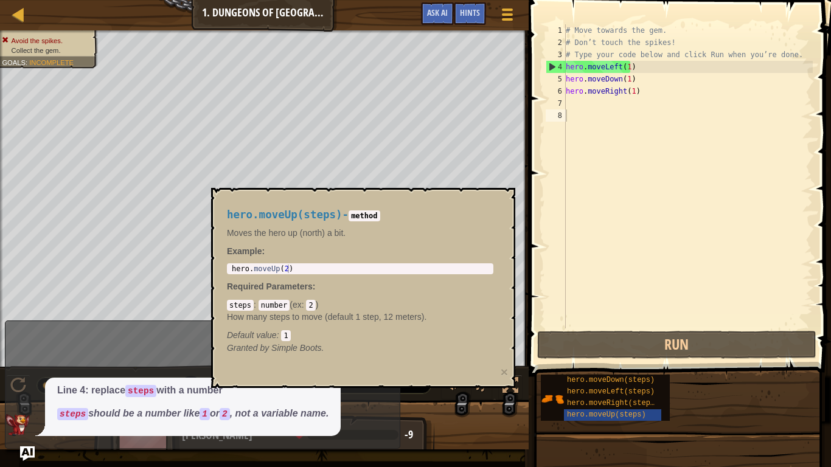
click at [422, 288] on div "hero.moveUp(steps) - method Moves the hero up (north) a bit. Example : 1 hero .…" at bounding box center [359, 282] width 283 height 168
drag, startPoint x: 406, startPoint y: 249, endPoint x: 353, endPoint y: 235, distance: 54.7
click at [353, 235] on div "hero.moveUp(steps) - method Moves the hero up (north) a bit. Example : 1 hero .…" at bounding box center [359, 282] width 283 height 168
drag, startPoint x: 338, startPoint y: 223, endPoint x: 383, endPoint y: 201, distance: 50.1
click at [352, 214] on div "hero.moveUp(steps) - method Moves the hero up (north) a bit. Example : 1 hero .…" at bounding box center [359, 282] width 283 height 168
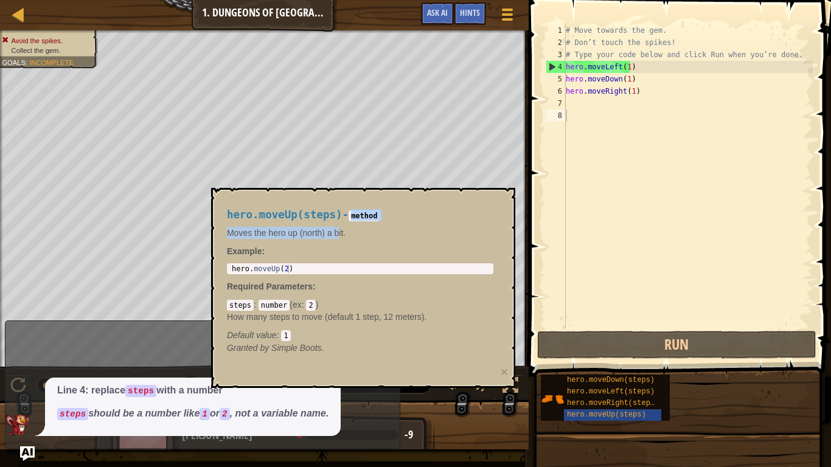
click at [529, 152] on span at bounding box center [681, 171] width 312 height 412
drag, startPoint x: 492, startPoint y: 188, endPoint x: 464, endPoint y: 205, distance: 32.8
click at [472, 197] on div "hero.moveUp(steps) - method Moves the hero up (north) a bit. Example : 1 hero .…" at bounding box center [363, 288] width 304 height 200
click at [452, 207] on div "hero.moveUp(steps) - method Moves the hero up (north) a bit. Example : 1 hero .…" at bounding box center [359, 282] width 283 height 168
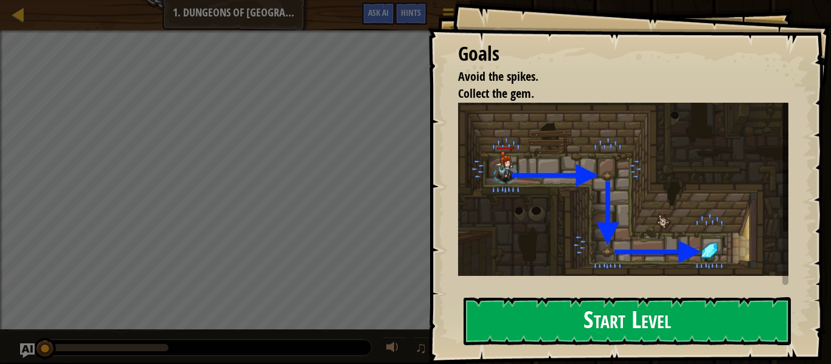
click at [577, 319] on button "Start Level" at bounding box center [627, 321] width 327 height 48
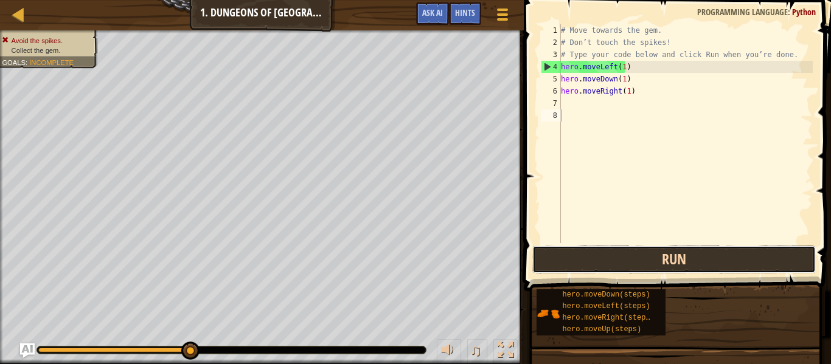
click at [665, 256] on button "Run" at bounding box center [673, 260] width 283 height 28
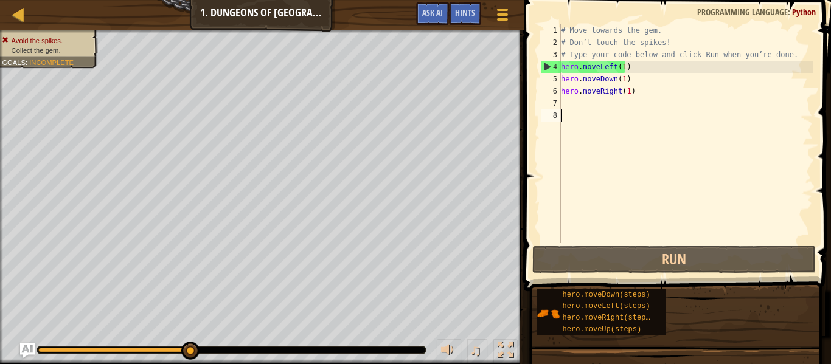
click at [676, 66] on div "# Move towards the gem. # Don’t touch the spikes! # Type your code below and cl…" at bounding box center [685, 145] width 254 height 243
click at [680, 72] on div "# Move towards the gem. # Don’t touch the spikes! # Type your code below and cl…" at bounding box center [685, 145] width 254 height 243
drag, startPoint x: 680, startPoint y: 72, endPoint x: 729, endPoint y: 196, distance: 133.5
click at [680, 74] on div "# Move towards the gem. # Don’t touch the spikes! # Type your code below and cl…" at bounding box center [685, 145] width 254 height 243
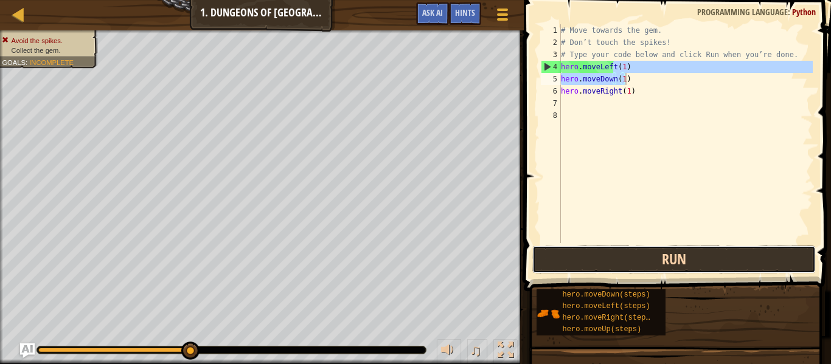
click at [686, 252] on button "Run" at bounding box center [673, 260] width 283 height 28
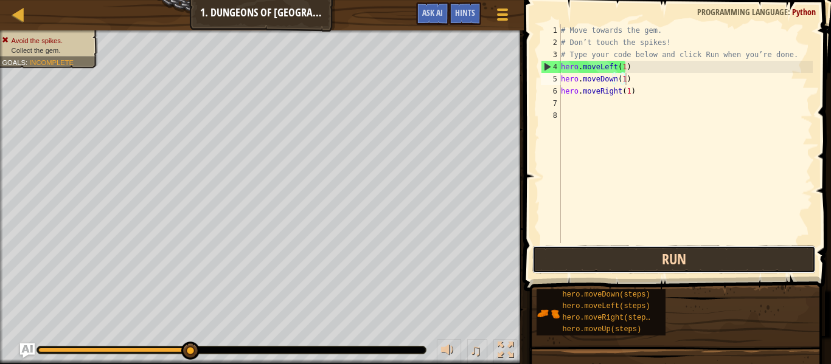
click at [684, 251] on button "Run" at bounding box center [673, 260] width 283 height 28
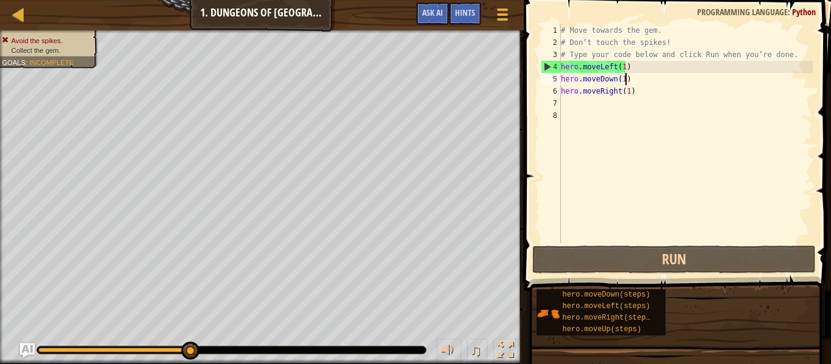
click at [671, 66] on div "# Move towards the gem. # Don’t touch the spikes! # Type your code below and cl…" at bounding box center [685, 145] width 254 height 243
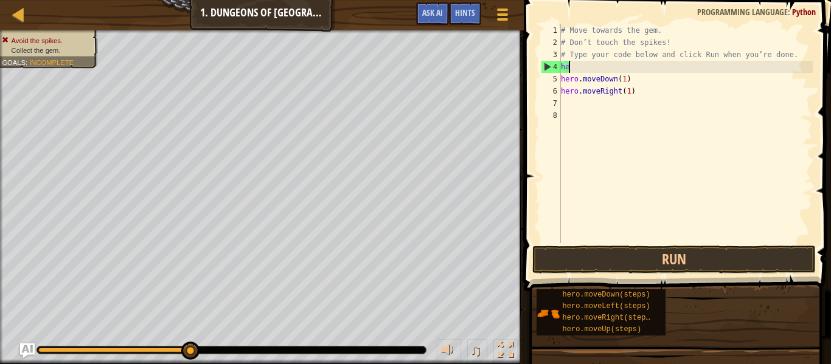
type textarea "h"
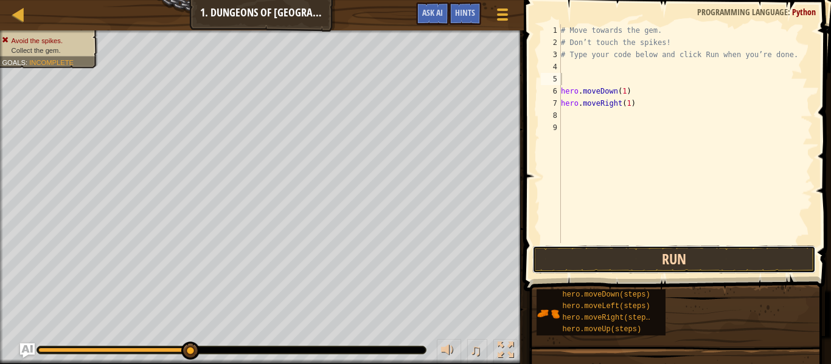
click at [675, 251] on button "Run" at bounding box center [673, 260] width 283 height 28
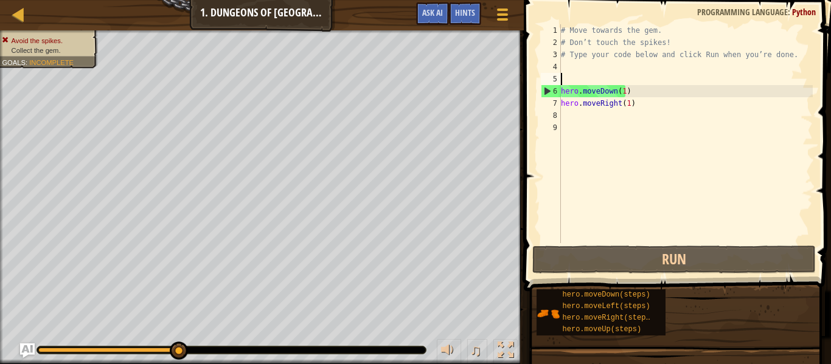
click at [698, 92] on div "# Move towards the gem. # Don’t touch the spikes! # Type your code below and cl…" at bounding box center [685, 145] width 254 height 243
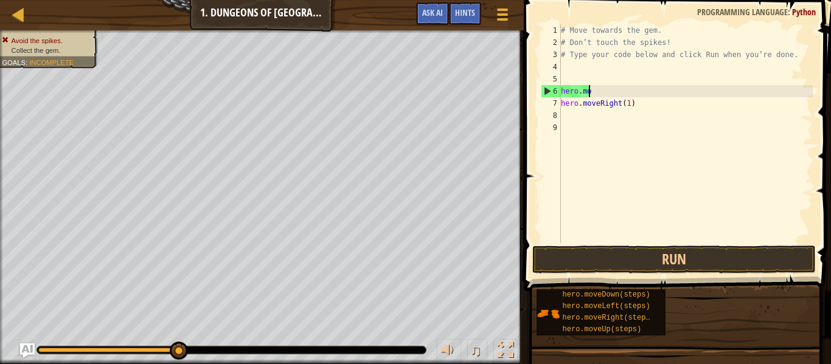
type textarea "h"
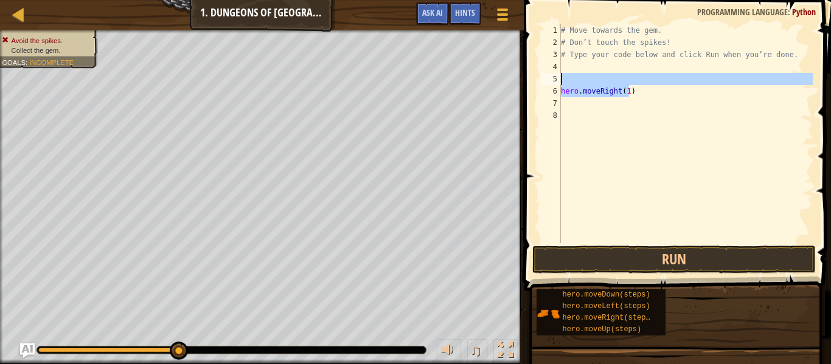
click at [695, 84] on div "# Move towards the gem. # Don’t touch the spikes! # Type your code below and cl…" at bounding box center [685, 145] width 254 height 243
type textarea "hero.moveRight(1)"
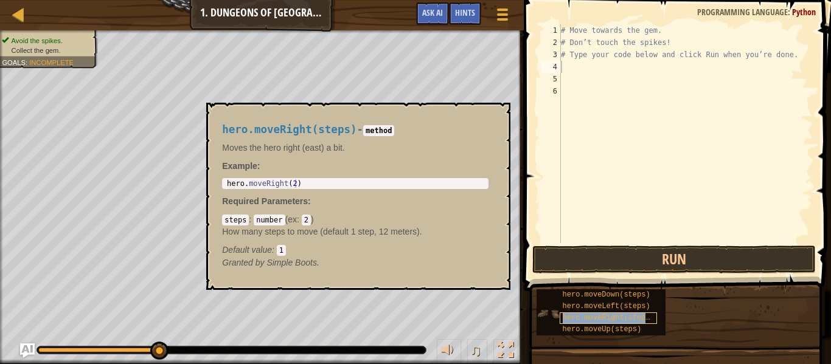
click at [619, 317] on span "hero.moveRight(steps)" at bounding box center [609, 318] width 92 height 9
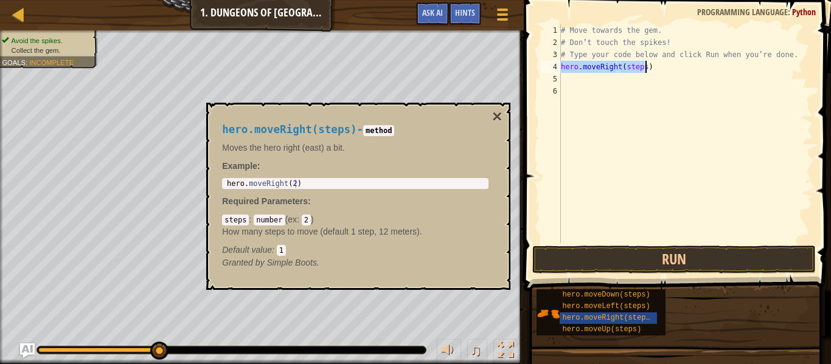
click at [641, 64] on div "# Move towards the gem. # Don’t touch the spikes! # Type your code below and cl…" at bounding box center [685, 133] width 254 height 219
type textarea "hero.moveRight(1)"
click at [567, 83] on div "# Move towards the gem. # Don’t touch the spikes! # Type your code below and cl…" at bounding box center [685, 145] width 254 height 243
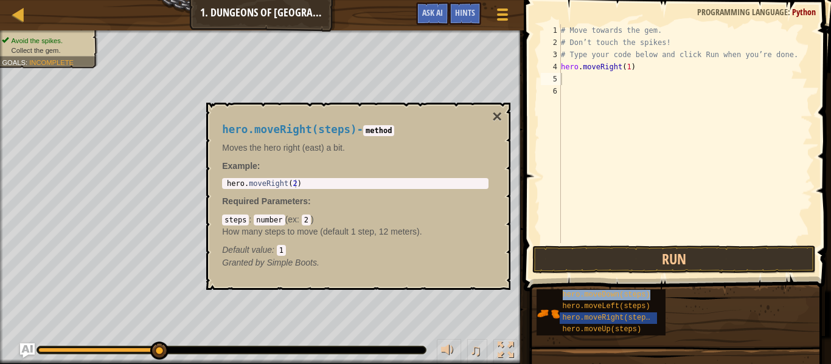
type textarea "hero.moveDown(steps)"
click at [499, 116] on button "×" at bounding box center [497, 116] width 10 height 17
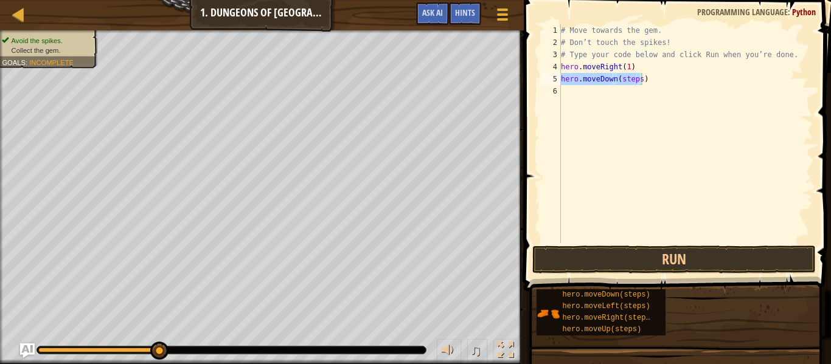
click at [642, 92] on div "# Move towards the gem. # Don’t touch the spikes! # Type your code below and cl…" at bounding box center [685, 145] width 254 height 243
click at [637, 83] on div "# Move towards the gem. # Don’t touch the spikes! # Type your code below and cl…" at bounding box center [685, 145] width 254 height 243
type textarea "hero.moveDown(1)"
click at [619, 92] on div "# Move towards the gem. # Don’t touch the spikes! # Type your code below and cl…" at bounding box center [685, 145] width 254 height 243
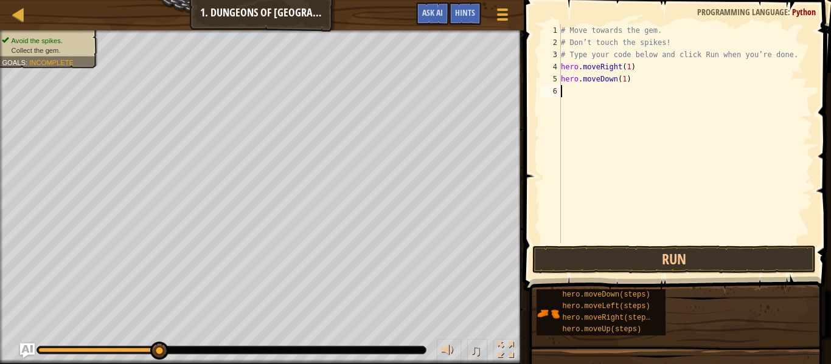
scroll to position [5, 0]
click at [641, 92] on div "# Move towards the gem. # Don’t touch the spikes! # Type your code below and cl…" at bounding box center [685, 145] width 254 height 243
type textarea "hero.moveRight(1)"
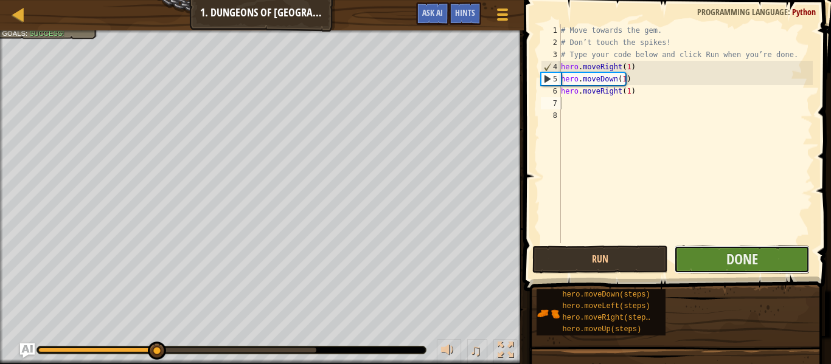
click at [701, 265] on button "Done" at bounding box center [742, 260] width 136 height 28
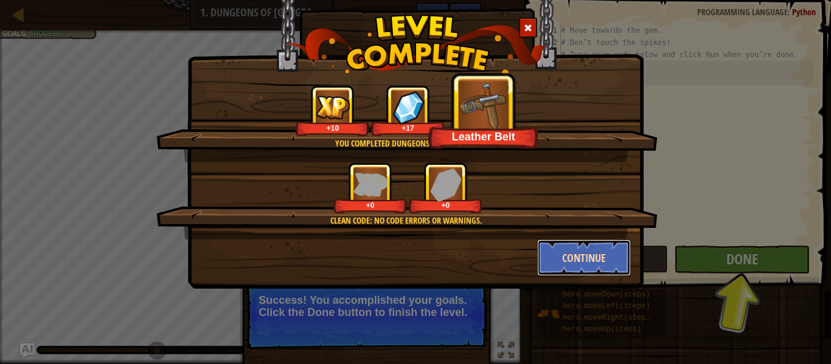
click at [591, 268] on button "Continue" at bounding box center [584, 258] width 94 height 37
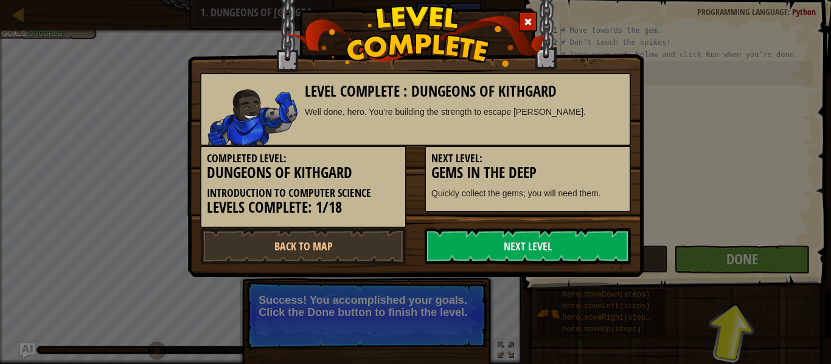
click at [605, 257] on link "Next Level" at bounding box center [528, 246] width 206 height 37
